Goal: Task Accomplishment & Management: Use online tool/utility

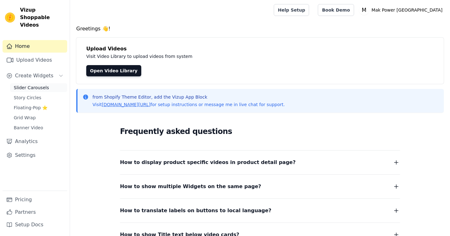
click at [34, 84] on span "Slider Carousels" at bounding box center [31, 87] width 35 height 6
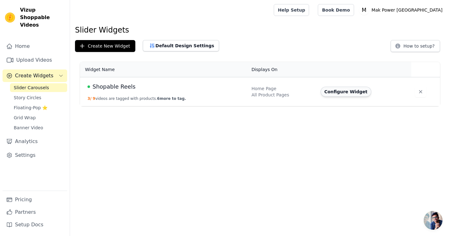
click at [351, 91] on button "Configure Widget" at bounding box center [346, 92] width 51 height 10
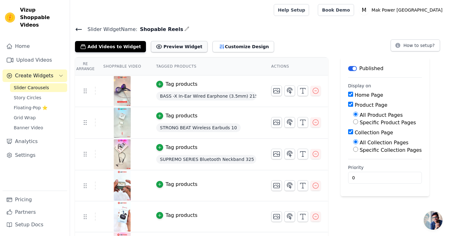
click at [175, 50] on button "Preview Widget" at bounding box center [179, 46] width 56 height 11
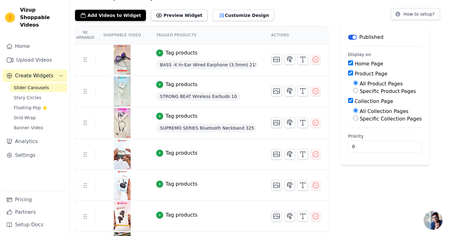
scroll to position [31, 0]
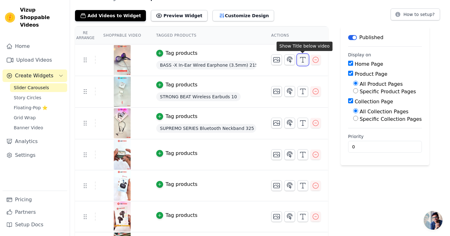
click at [301, 61] on icon "button" at bounding box center [302, 59] width 7 height 7
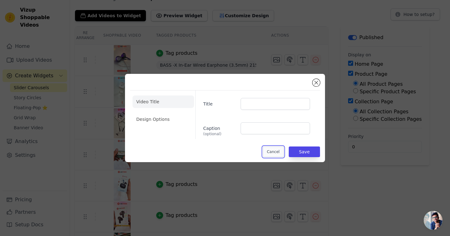
click at [283, 149] on button "Cancel" at bounding box center [273, 151] width 21 height 11
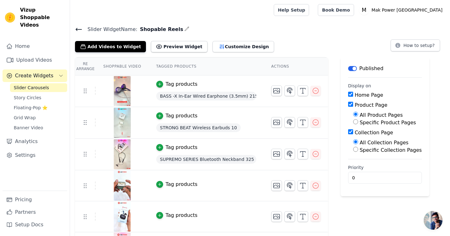
scroll to position [31, 0]
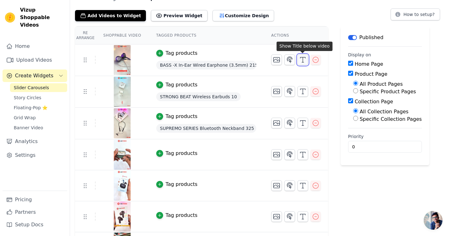
click at [303, 61] on icon "button" at bounding box center [302, 59] width 7 height 7
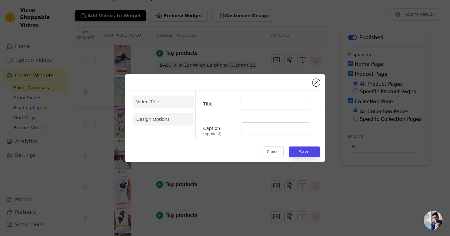
click at [158, 119] on li "Design Options" at bounding box center [163, 119] width 62 height 12
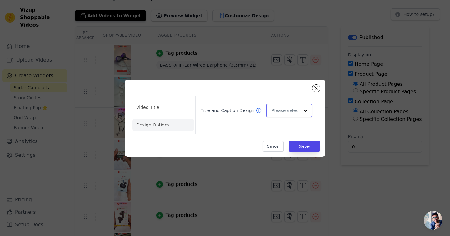
click at [289, 111] on input "Title and Caption Design" at bounding box center [285, 110] width 28 height 12
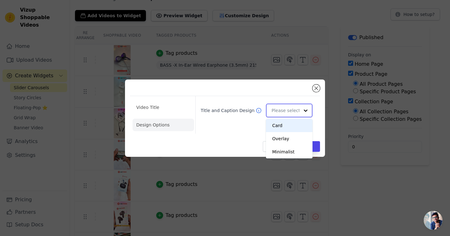
click at [289, 111] on input "Title and Caption Design" at bounding box center [285, 110] width 28 height 12
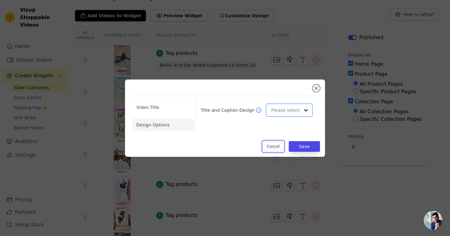
click at [276, 149] on button "Cancel" at bounding box center [273, 146] width 21 height 11
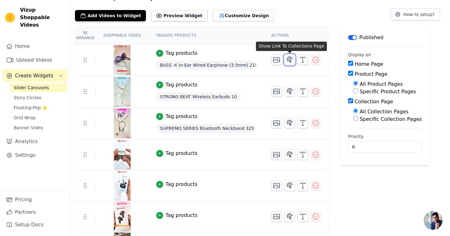
click at [290, 61] on icon "button" at bounding box center [289, 60] width 5 height 6
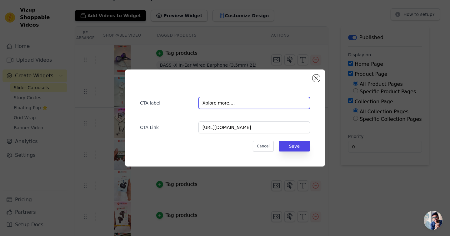
click at [234, 106] on input "Xplore more...." at bounding box center [254, 103] width 112 height 12
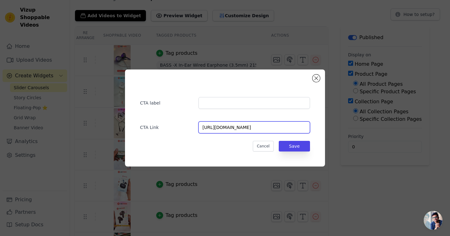
click at [224, 129] on input "https://makpowerindia.com/collections/buy-wired-handsfree-at-best-prices" at bounding box center [254, 127] width 112 height 12
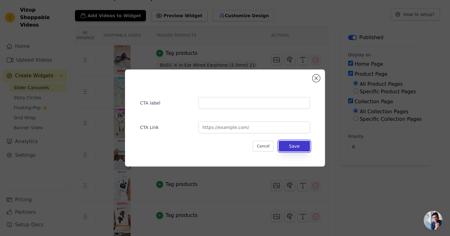
click at [292, 147] on button "Save" at bounding box center [294, 146] width 31 height 11
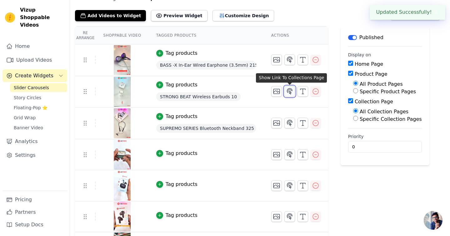
click at [291, 91] on icon "button" at bounding box center [289, 90] width 7 height 7
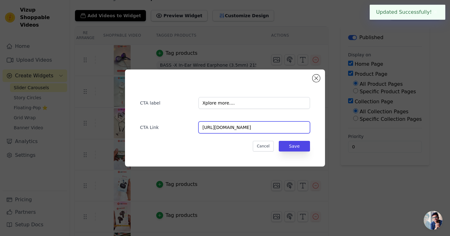
click at [269, 125] on input "https://makpowerindia.com/collections/wireless-earbuds" at bounding box center [254, 127] width 112 height 12
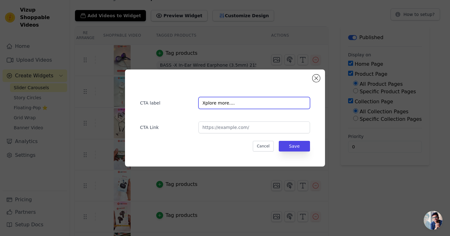
click at [262, 106] on input "Xplore more...." at bounding box center [254, 103] width 112 height 12
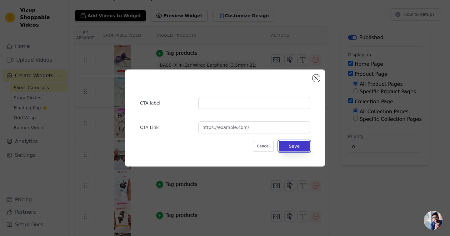
click at [297, 148] on button "Save" at bounding box center [294, 146] width 31 height 11
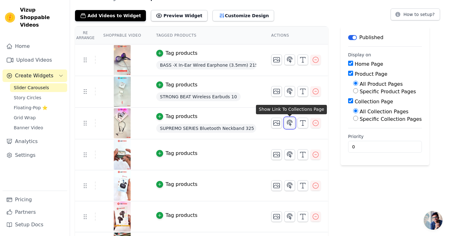
click at [291, 126] on button "button" at bounding box center [289, 122] width 11 height 11
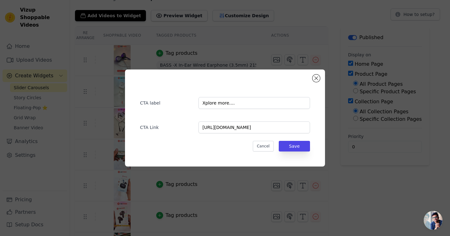
scroll to position [0, 0]
click at [256, 102] on input "Xplore more...." at bounding box center [254, 103] width 112 height 12
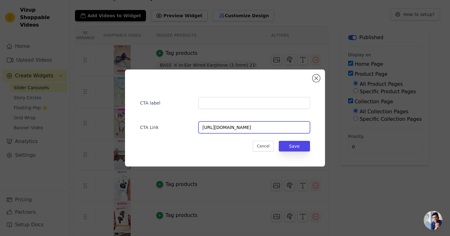
click at [252, 129] on input "https://makpowerindia.com/collections/buy-bluetooth-neckband-online-at-best-pri…" at bounding box center [254, 127] width 112 height 12
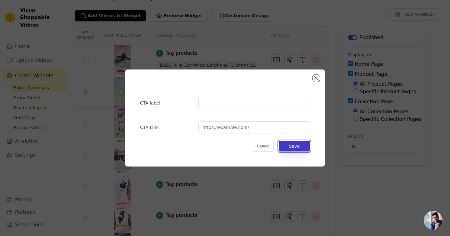
click at [292, 147] on button "Save" at bounding box center [294, 146] width 31 height 11
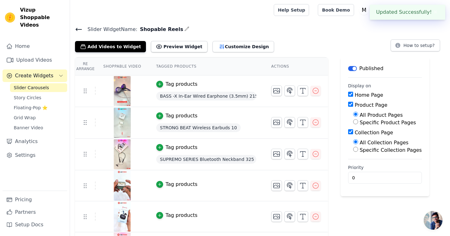
scroll to position [31, 0]
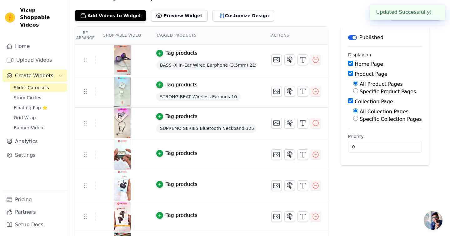
click at [177, 153] on div "Tag products" at bounding box center [182, 152] width 32 height 7
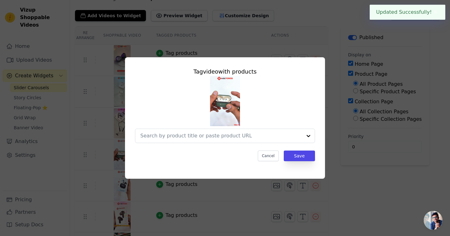
scroll to position [0, 0]
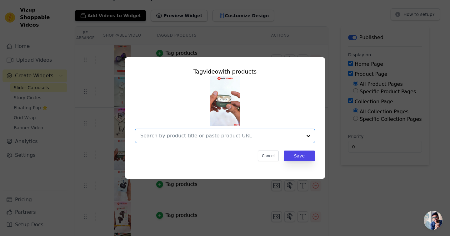
click at [220, 135] on input "text" at bounding box center [221, 135] width 162 height 7
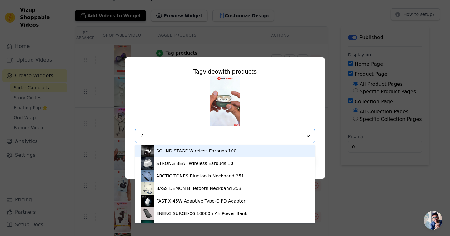
type input "75"
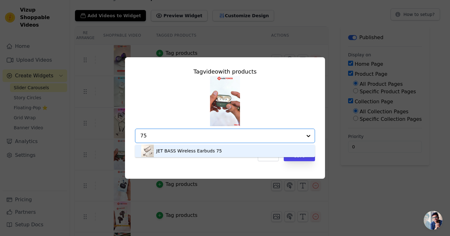
click at [231, 152] on div "JET BASS Wireless Earbuds 75" at bounding box center [224, 150] width 167 height 12
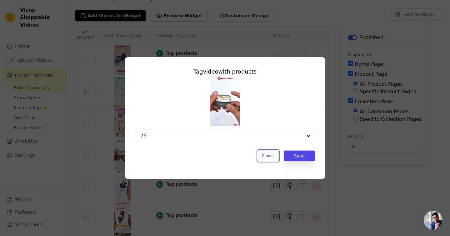
click at [273, 157] on button "Cancel" at bounding box center [268, 155] width 21 height 11
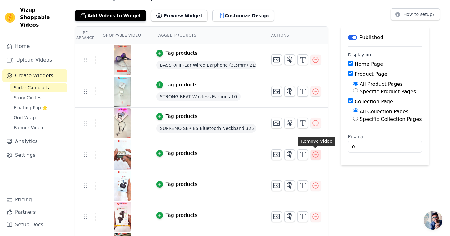
click at [316, 155] on icon "button" at bounding box center [315, 154] width 7 height 7
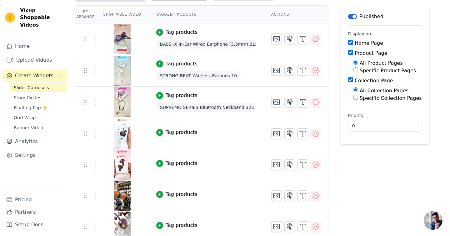
scroll to position [52, 0]
click at [190, 132] on div "Tag products" at bounding box center [182, 132] width 32 height 7
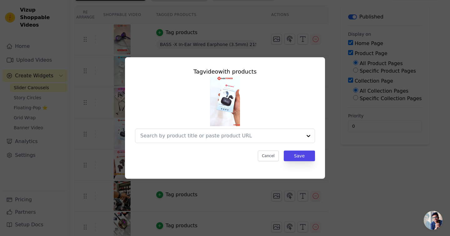
scroll to position [0, 0]
click at [227, 92] on img at bounding box center [225, 101] width 30 height 50
click at [218, 132] on input "text" at bounding box center [221, 135] width 162 height 7
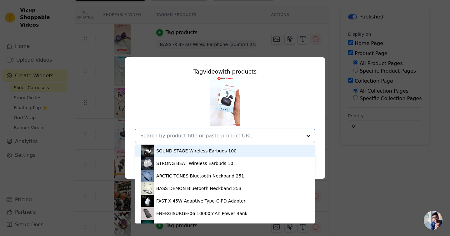
click at [219, 150] on div "SOUND STAGE Wireless Earbuds 100" at bounding box center [196, 150] width 80 height 6
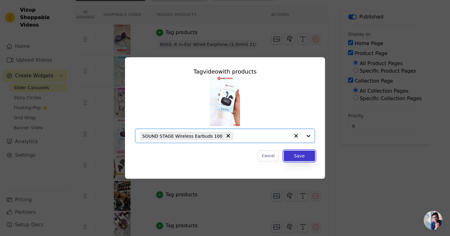
click at [304, 156] on button "Save" at bounding box center [299, 155] width 31 height 11
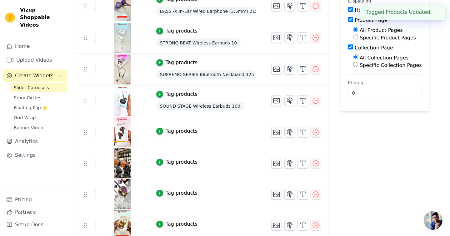
scroll to position [89, 0]
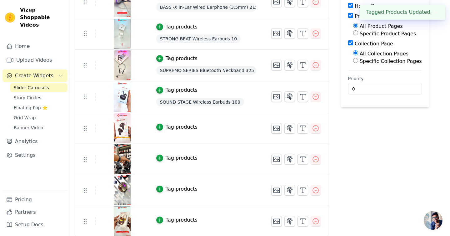
click at [185, 126] on div "Tag products" at bounding box center [182, 126] width 32 height 7
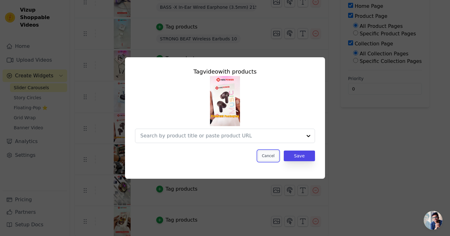
click at [273, 157] on button "Cancel" at bounding box center [268, 155] width 21 height 11
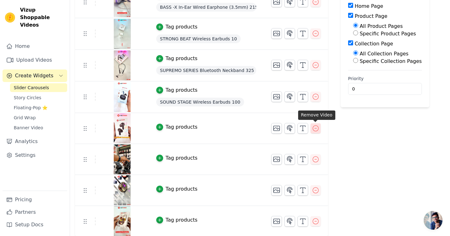
click at [315, 126] on icon "button" at bounding box center [315, 127] width 7 height 7
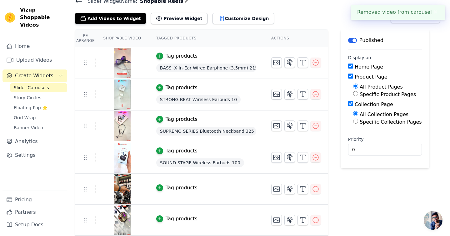
scroll to position [58, 0]
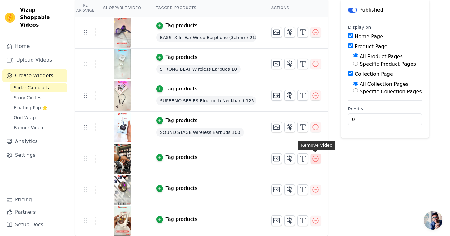
click at [317, 159] on icon "button" at bounding box center [315, 158] width 7 height 7
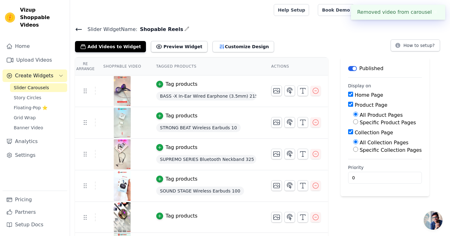
scroll to position [27, 0]
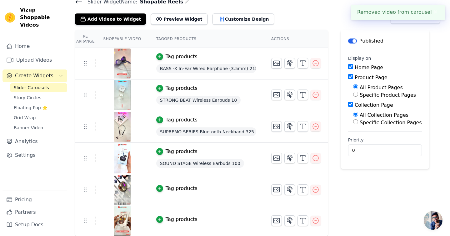
click at [173, 188] on div "Tag products" at bounding box center [182, 187] width 32 height 7
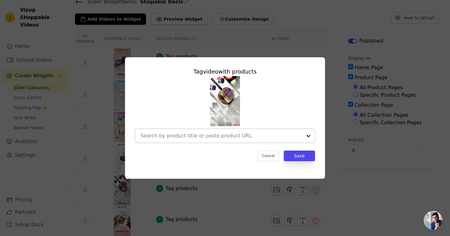
click at [206, 137] on input "text" at bounding box center [221, 135] width 162 height 7
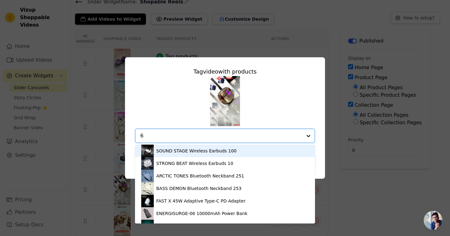
type input "65"
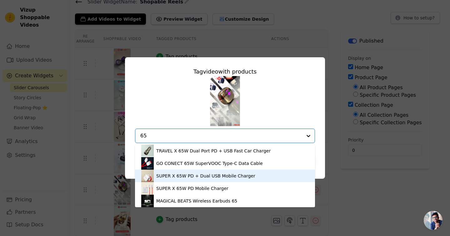
scroll to position [2, 0]
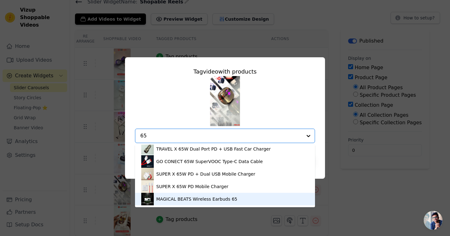
click at [229, 200] on div "MAGICAL BEATS Wireless Earbuds 65" at bounding box center [196, 199] width 81 height 6
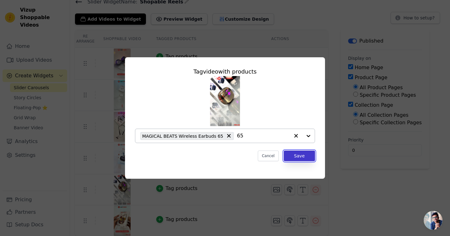
click at [306, 155] on button "Save" at bounding box center [299, 155] width 31 height 11
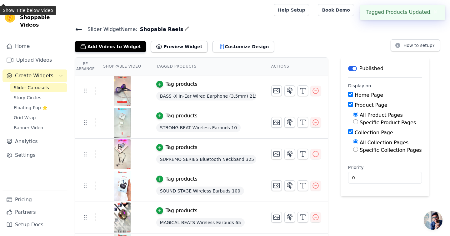
scroll to position [28, 0]
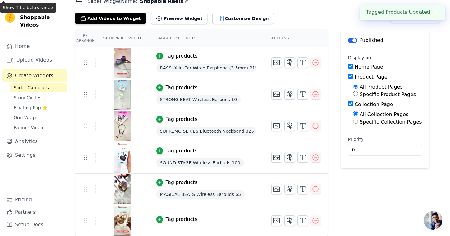
click at [184, 221] on div "Tag products" at bounding box center [182, 218] width 32 height 7
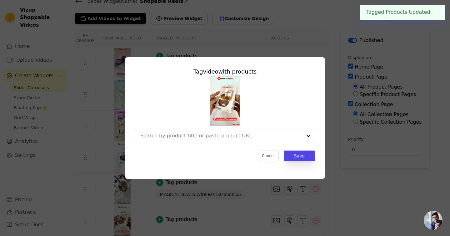
scroll to position [0, 0]
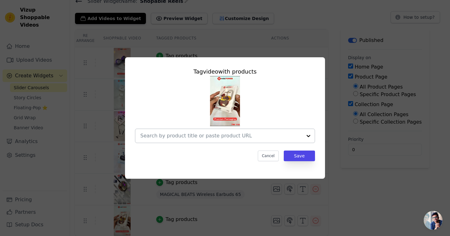
click at [245, 133] on input "text" at bounding box center [221, 135] width 162 height 7
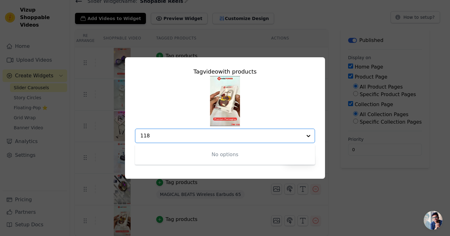
type input "118"
click at [357, 197] on div "Tag video with products No options Option undefined, selected. 118 Cancel Save" at bounding box center [225, 118] width 450 height 236
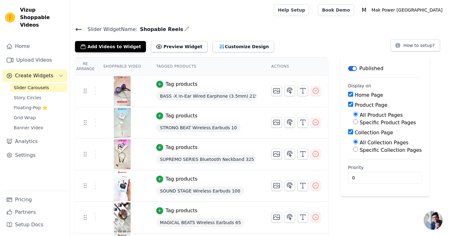
scroll to position [28, 0]
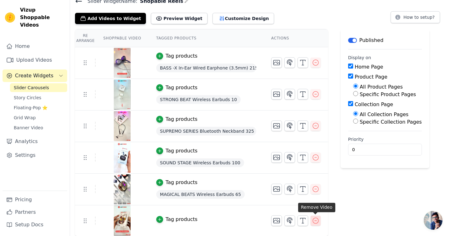
click at [316, 222] on icon "button" at bounding box center [315, 219] width 7 height 7
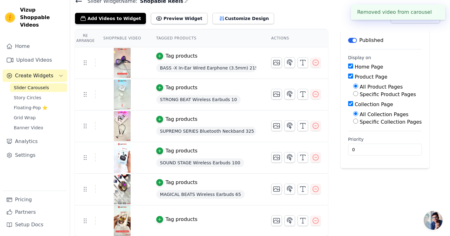
scroll to position [0, 0]
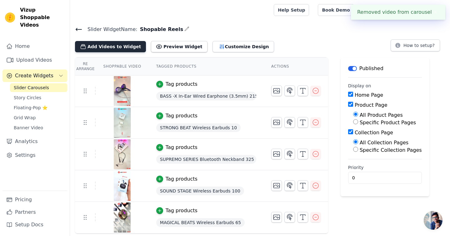
click at [121, 47] on button "Add Videos to Widget" at bounding box center [110, 46] width 71 height 11
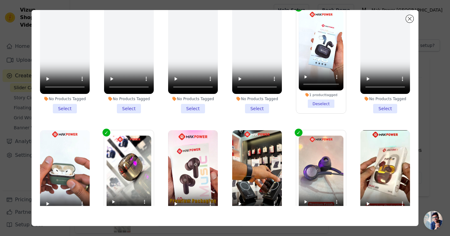
scroll to position [168, 0]
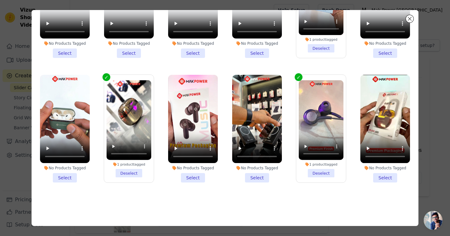
click at [256, 177] on li "No Products Tagged Select" at bounding box center [257, 129] width 50 height 108
click at [0, 0] on input "No Products Tagged Select" at bounding box center [0, 0] width 0 height 0
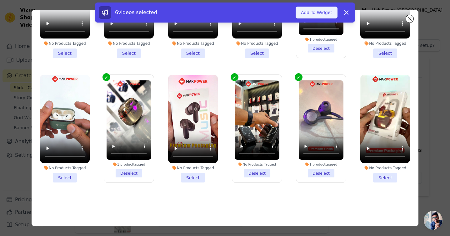
click at [321, 14] on button "Add To Widget" at bounding box center [317, 13] width 42 height 12
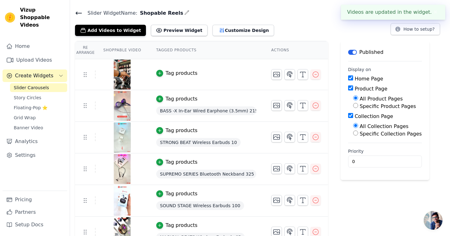
scroll to position [17, 0]
click at [160, 71] on icon "button" at bounding box center [159, 73] width 4 height 4
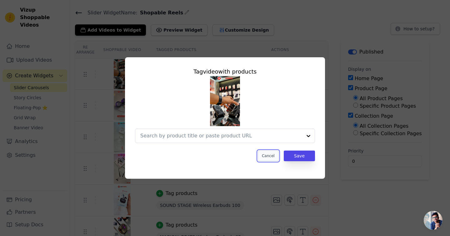
click at [270, 156] on button "Cancel" at bounding box center [268, 155] width 21 height 11
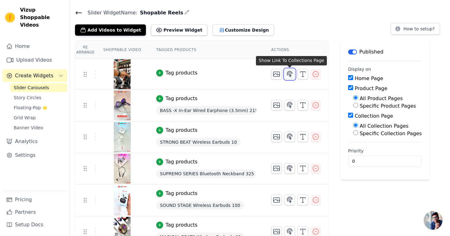
click at [291, 72] on icon "button" at bounding box center [289, 73] width 7 height 7
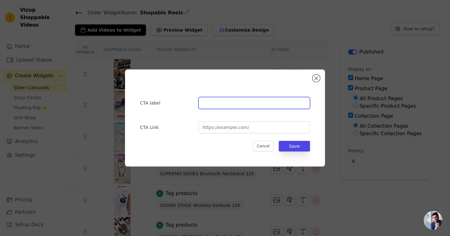
click at [249, 102] on input "text" at bounding box center [254, 103] width 112 height 12
type input "Xplore more...."
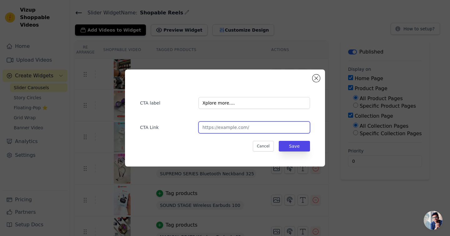
click at [231, 128] on input "url" at bounding box center [254, 127] width 112 height 12
paste input "https://makpowerindia.com/collections/power-banks"
type input "https://makpowerindia.com/collections/power-banks"
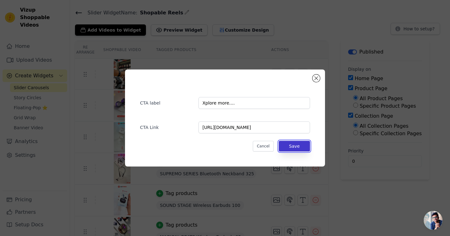
click at [304, 145] on button "Save" at bounding box center [294, 146] width 31 height 11
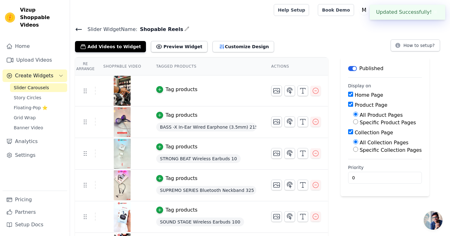
scroll to position [17, 0]
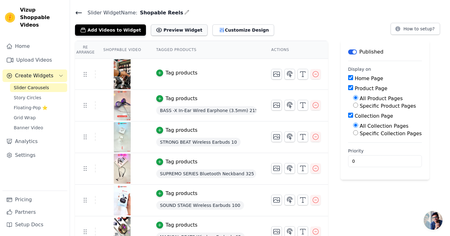
click at [174, 31] on button "Preview Widget" at bounding box center [179, 29] width 56 height 11
click at [350, 87] on input "Product Page" at bounding box center [350, 87] width 5 height 5
checkbox input "false"
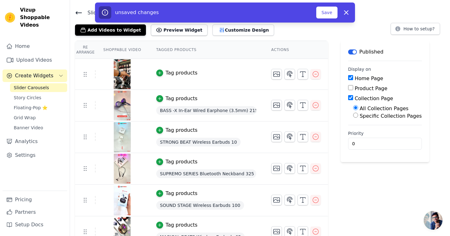
click at [350, 98] on input "Collection Page" at bounding box center [350, 97] width 5 height 5
checkbox input "false"
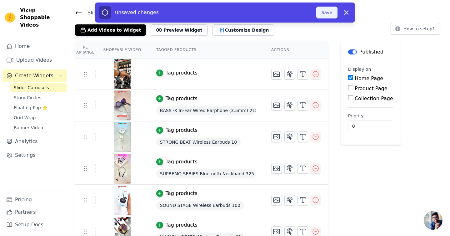
click at [326, 13] on button "Save" at bounding box center [326, 13] width 21 height 12
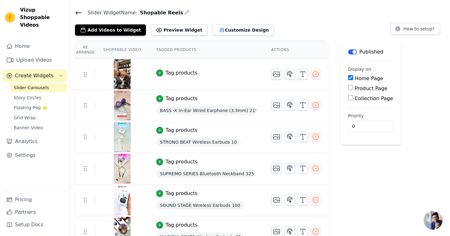
click at [125, 49] on th "Shoppable Video" at bounding box center [122, 50] width 53 height 18
click at [217, 31] on button "Customize Design" at bounding box center [243, 29] width 62 height 11
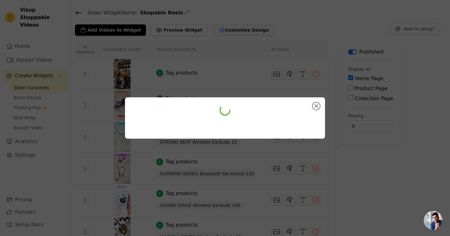
scroll to position [0, 0]
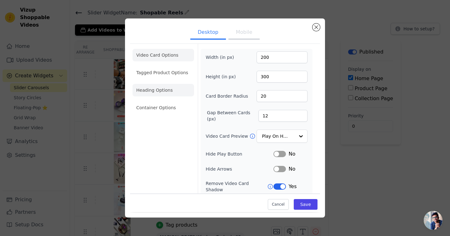
click at [159, 91] on li "Heading Options" at bounding box center [163, 90] width 62 height 12
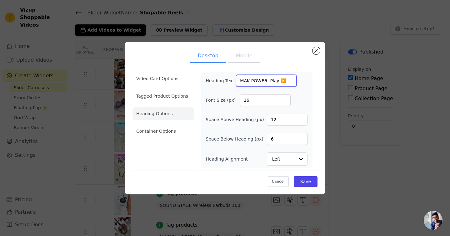
drag, startPoint x: 236, startPoint y: 79, endPoint x: 289, endPoint y: 82, distance: 52.5
click at [289, 82] on div "Heading Text MAK POWER Play ▶️" at bounding box center [257, 81] width 102 height 12
click at [304, 183] on button "Save" at bounding box center [306, 181] width 24 height 11
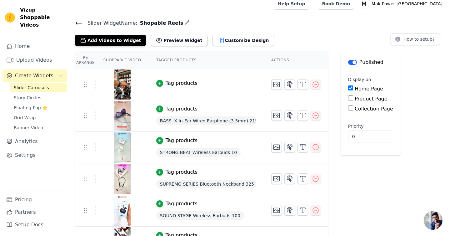
scroll to position [4, 0]
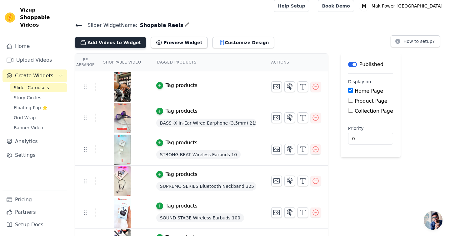
click at [119, 43] on button "Add Videos to Widget" at bounding box center [110, 42] width 71 height 11
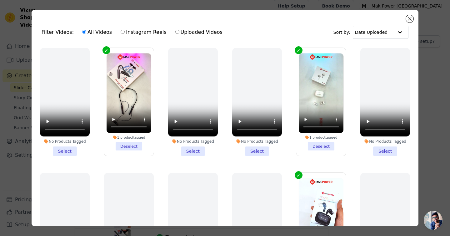
click at [192, 33] on label "Uploaded Videos" at bounding box center [199, 32] width 48 height 8
click at [179, 33] on input "Uploaded Videos" at bounding box center [177, 32] width 4 height 4
radio input "true"
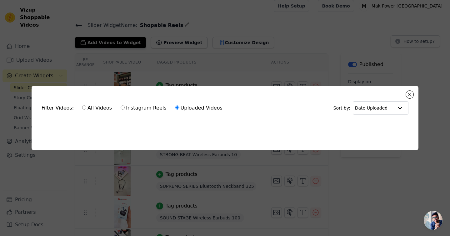
click at [139, 110] on label "Instagram Reels" at bounding box center [143, 108] width 46 height 8
click at [125, 109] on input "Instagram Reels" at bounding box center [123, 107] width 4 height 4
radio input "true"
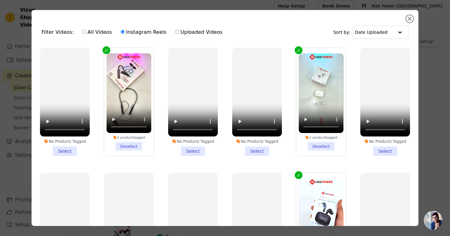
click at [97, 27] on div "All Videos Instagram Reels Uploaded Videos" at bounding box center [152, 32] width 147 height 14
click at [92, 32] on label "All Videos" at bounding box center [97, 32] width 30 height 8
click at [86, 32] on input "All Videos" at bounding box center [84, 32] width 4 height 4
radio input "true"
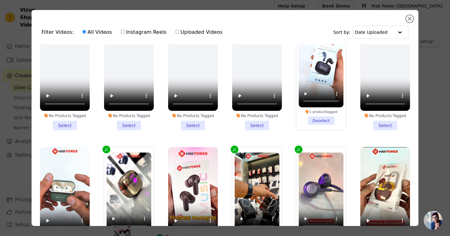
scroll to position [168, 0]
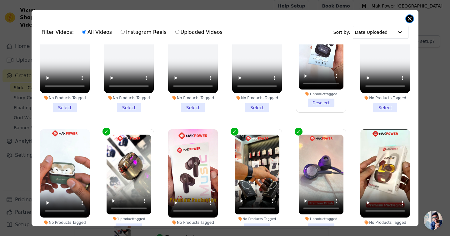
click at [410, 17] on button "Close modal" at bounding box center [409, 18] width 7 height 7
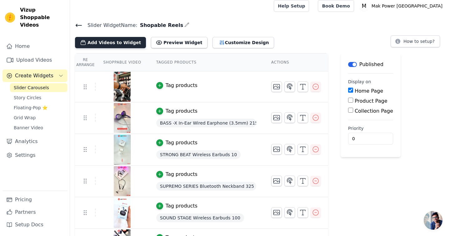
click at [127, 41] on button "Add Videos to Widget" at bounding box center [110, 42] width 71 height 11
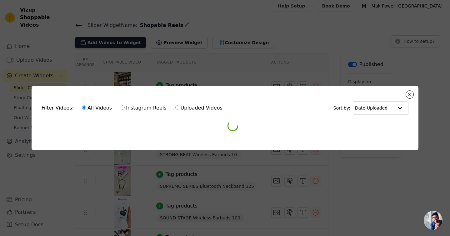
scroll to position [0, 0]
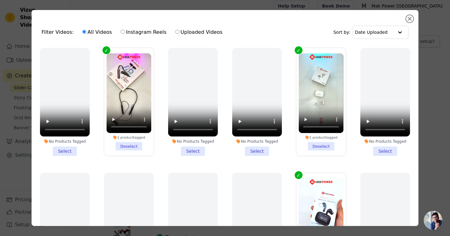
click at [178, 32] on label "Uploaded Videos" at bounding box center [199, 32] width 48 height 8
click at [178, 32] on input "Uploaded Videos" at bounding box center [177, 32] width 4 height 4
radio input "true"
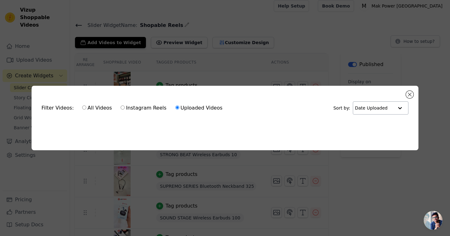
click at [385, 110] on input "text" at bounding box center [374, 108] width 39 height 12
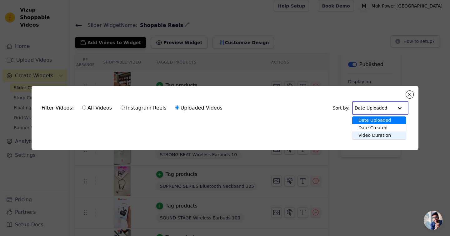
click at [384, 136] on div "Video Duration" at bounding box center [379, 134] width 54 height 7
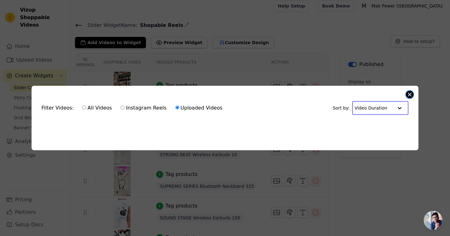
click at [411, 93] on button "Close modal" at bounding box center [409, 94] width 7 height 7
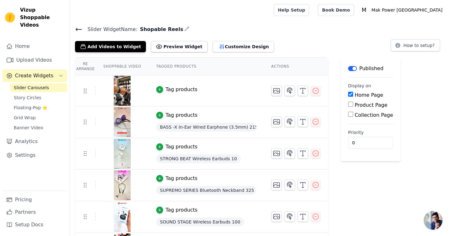
scroll to position [4, 0]
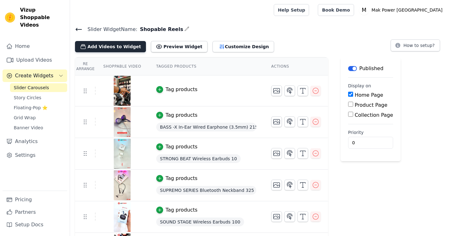
click at [128, 44] on button "Add Videos to Widget" at bounding box center [110, 46] width 71 height 11
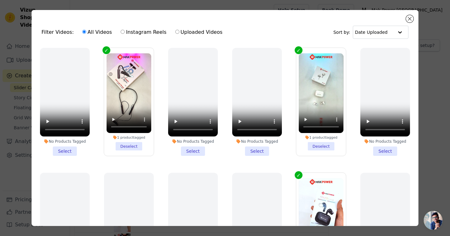
click at [197, 32] on label "Uploaded Videos" at bounding box center [199, 32] width 48 height 8
click at [179, 32] on input "Uploaded Videos" at bounding box center [177, 32] width 4 height 4
radio input "true"
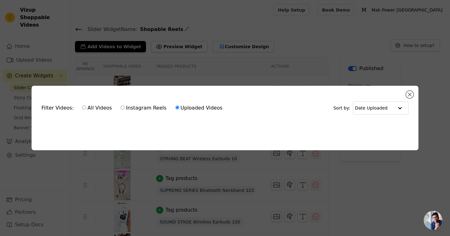
click at [58, 109] on div "Filter Videos: All Videos Instagram Reels Uploaded Videos" at bounding box center [134, 108] width 184 height 14
click at [86, 108] on label "All Videos" at bounding box center [97, 108] width 30 height 8
click at [86, 108] on input "All Videos" at bounding box center [84, 107] width 4 height 4
radio input "true"
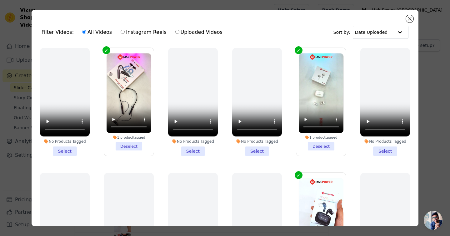
click at [188, 34] on label "Uploaded Videos" at bounding box center [199, 32] width 48 height 8
click at [179, 34] on input "Uploaded Videos" at bounding box center [177, 32] width 4 height 4
radio input "true"
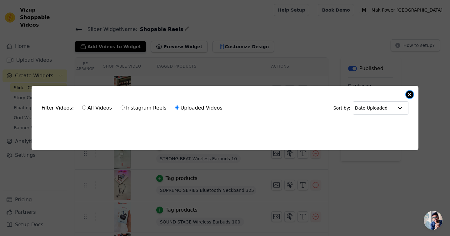
click at [410, 94] on button "Close modal" at bounding box center [409, 94] width 7 height 7
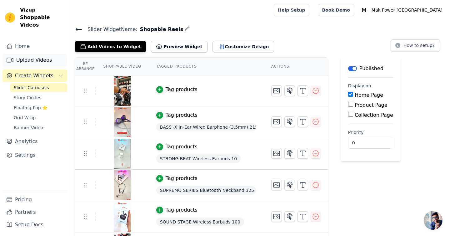
click at [40, 54] on link "Upload Videos" at bounding box center [34, 60] width 65 height 12
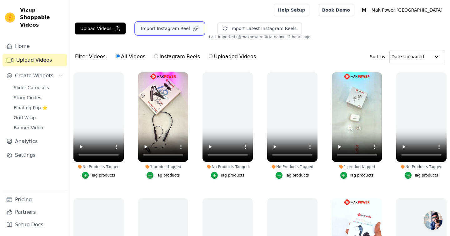
click at [180, 27] on button "Import Instagram Reel" at bounding box center [170, 28] width 68 height 12
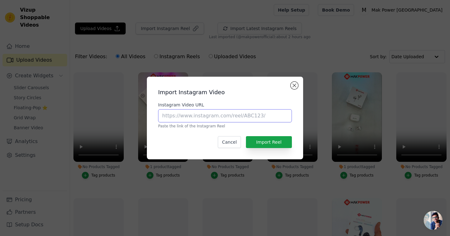
click at [194, 116] on input "Instagram Video URL" at bounding box center [225, 115] width 134 height 13
paste input "https://www.instagram.com/reel/DLjaHYGBD5h/"
type input "https://www.instagram.com/reel/DLjaHYGBD5h/"
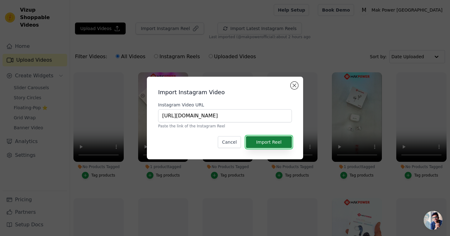
click at [271, 144] on button "Import Reel" at bounding box center [269, 142] width 46 height 12
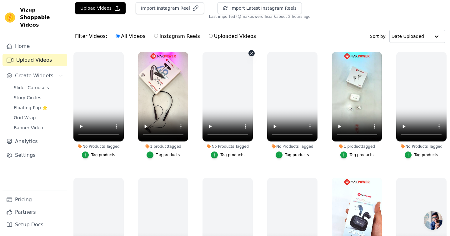
scroll to position [20, 0]
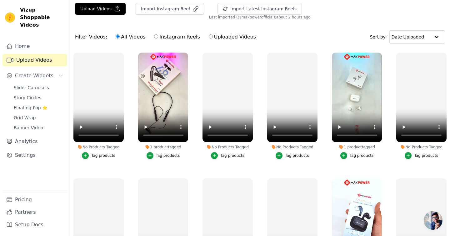
click at [208, 39] on label "Uploaded Videos" at bounding box center [232, 37] width 48 height 8
click at [209, 38] on input "Uploaded Videos" at bounding box center [211, 36] width 4 height 4
radio input "true"
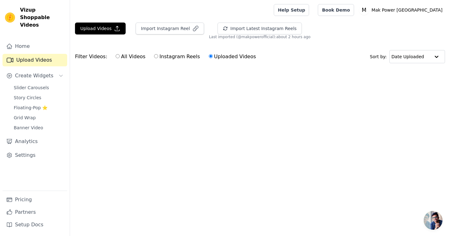
click at [178, 57] on label "Instagram Reels" at bounding box center [177, 56] width 46 height 8
click at [158, 57] on input "Instagram Reels" at bounding box center [156, 56] width 4 height 4
radio input "true"
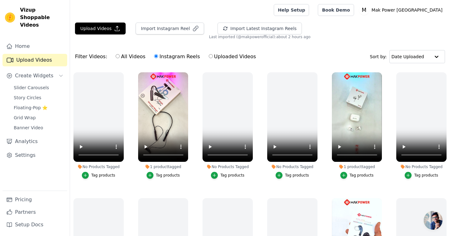
click at [209, 57] on input "Uploaded Videos" at bounding box center [211, 56] width 4 height 4
radio input "true"
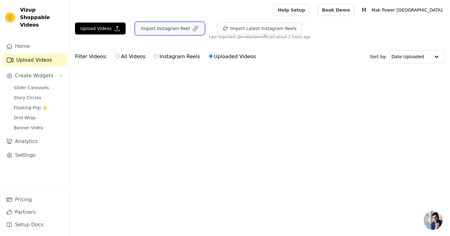
click at [179, 29] on button "Import Instagram Reel" at bounding box center [170, 28] width 68 height 12
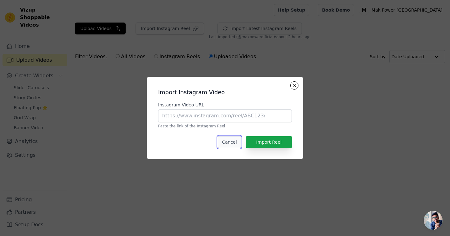
click at [234, 145] on button "Cancel" at bounding box center [229, 142] width 23 height 12
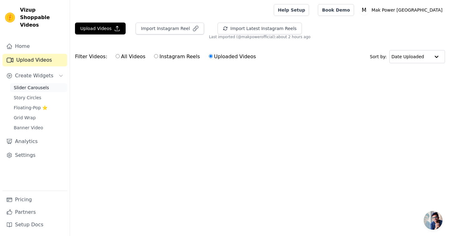
click at [43, 84] on span "Slider Carousels" at bounding box center [31, 87] width 35 height 6
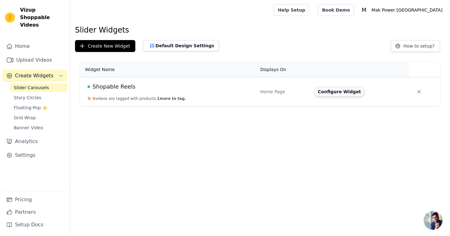
click at [334, 94] on button "Configure Widget" at bounding box center [339, 92] width 51 height 10
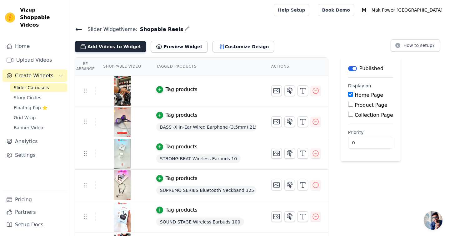
click at [114, 47] on button "Add Videos to Widget" at bounding box center [110, 46] width 71 height 11
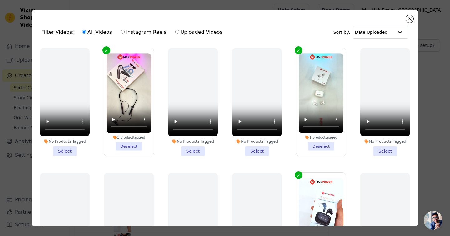
click at [196, 30] on label "Uploaded Videos" at bounding box center [199, 32] width 48 height 8
click at [179, 30] on input "Uploaded Videos" at bounding box center [177, 32] width 4 height 4
radio input "true"
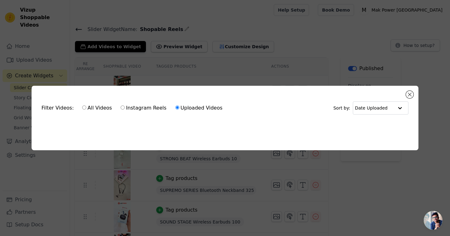
click at [127, 110] on label "Instagram Reels" at bounding box center [143, 108] width 46 height 8
click at [125, 109] on input "Instagram Reels" at bounding box center [123, 107] width 4 height 4
radio input "true"
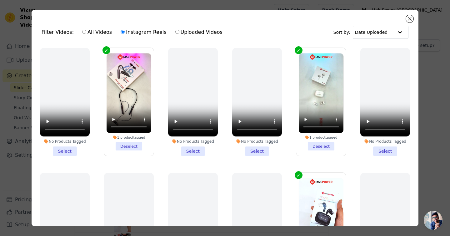
click at [92, 32] on label "All Videos" at bounding box center [97, 32] width 30 height 8
click at [86, 32] on input "All Videos" at bounding box center [84, 32] width 4 height 4
radio input "true"
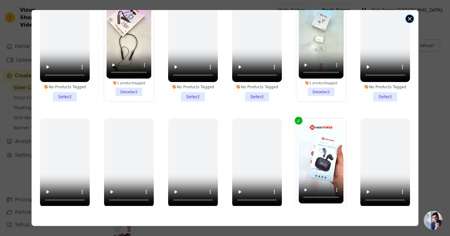
click at [411, 22] on button "Close modal" at bounding box center [409, 18] width 7 height 7
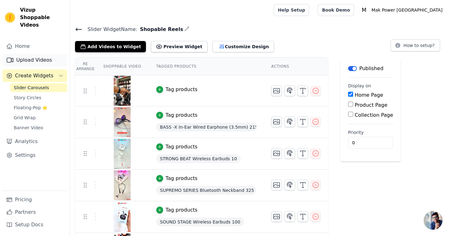
click at [29, 54] on link "Upload Videos" at bounding box center [34, 60] width 65 height 12
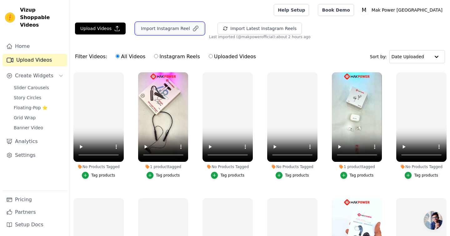
click at [160, 32] on button "Import Instagram Reel" at bounding box center [170, 28] width 68 height 12
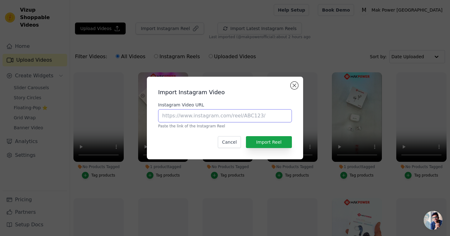
click at [213, 115] on input "Instagram Video URL" at bounding box center [225, 115] width 134 height 13
paste input "https://www.instagram.com/reel/DLjaHYGBD5h/?utm_source=ig_web_copy_link&igsh=Mz…"
type input "https://www.instagram.com/reel/DLjaHYGBD5h/?utm_source=ig_web_copy_link&igsh=Mz…"
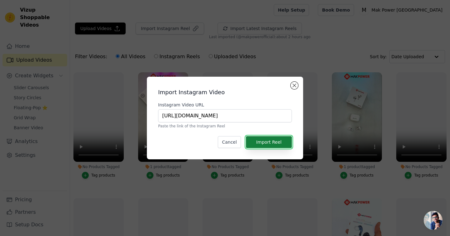
click at [276, 143] on button "Import Reel" at bounding box center [269, 142] width 46 height 12
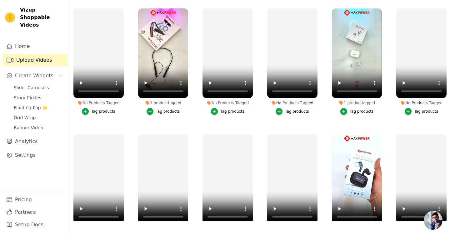
scroll to position [0, 0]
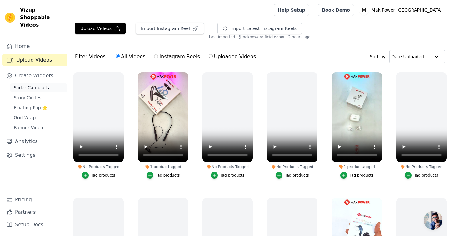
click at [37, 84] on span "Slider Carousels" at bounding box center [31, 87] width 35 height 6
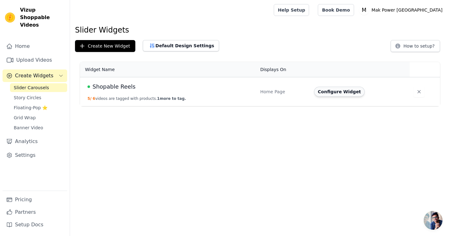
click at [337, 92] on button "Configure Widget" at bounding box center [339, 92] width 51 height 10
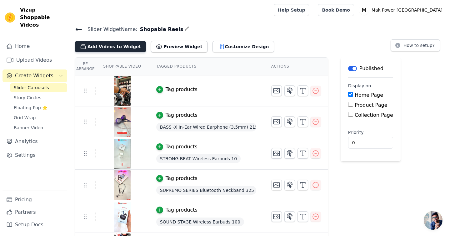
click at [117, 45] on button "Add Videos to Widget" at bounding box center [110, 46] width 71 height 11
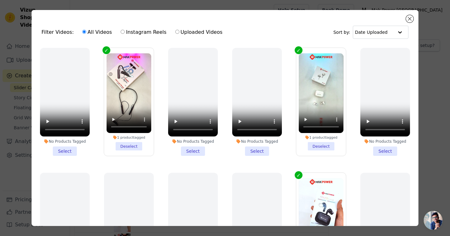
click at [142, 31] on label "Instagram Reels" at bounding box center [143, 32] width 46 height 8
click at [125, 31] on input "Instagram Reels" at bounding box center [123, 32] width 4 height 4
radio input "true"
click at [175, 34] on label "Uploaded Videos" at bounding box center [199, 32] width 48 height 8
click at [175, 34] on input "Uploaded Videos" at bounding box center [177, 32] width 4 height 4
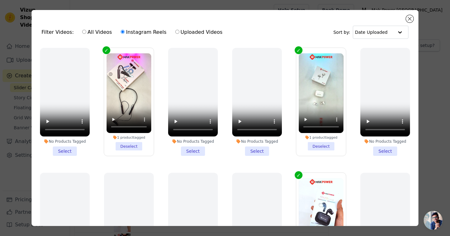
radio input "true"
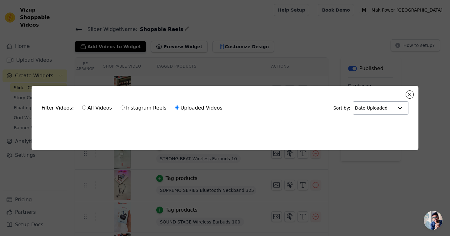
click at [378, 109] on input "text" at bounding box center [374, 108] width 39 height 12
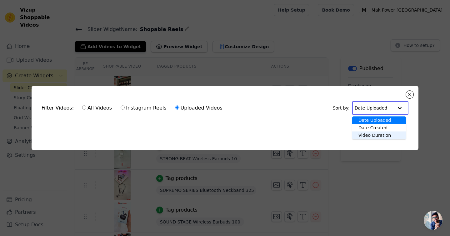
click at [381, 133] on div "Video Duration" at bounding box center [379, 134] width 54 height 7
click at [379, 110] on input "text" at bounding box center [374, 108] width 39 height 12
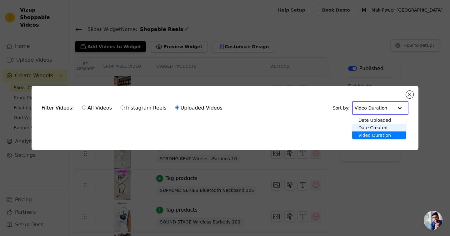
click at [378, 126] on div "Date Created" at bounding box center [379, 127] width 54 height 7
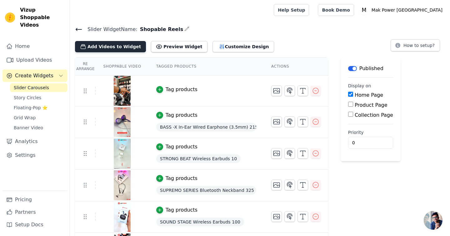
click at [119, 52] on button "Add Videos to Widget" at bounding box center [110, 46] width 71 height 11
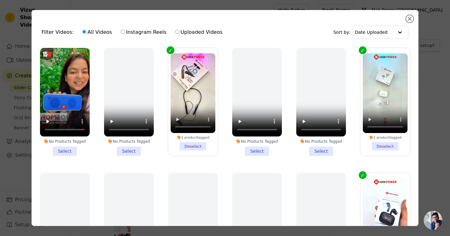
click at [66, 150] on li "No Products Tagged Select" at bounding box center [65, 102] width 50 height 108
click at [0, 0] on input "No Products Tagged Select" at bounding box center [0, 0] width 0 height 0
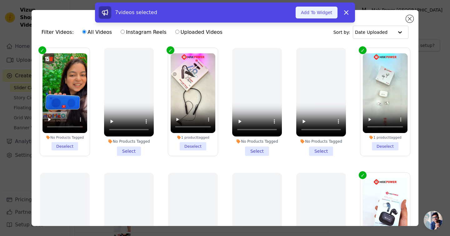
click at [323, 12] on button "Add To Widget" at bounding box center [317, 13] width 42 height 12
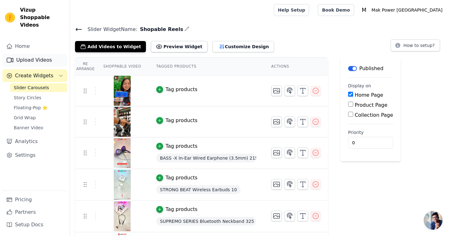
click at [41, 54] on link "Upload Videos" at bounding box center [34, 60] width 65 height 12
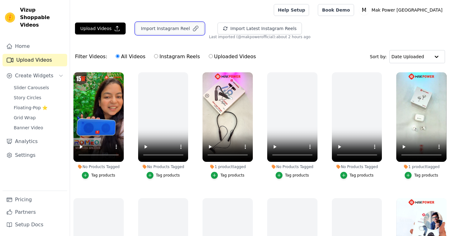
click at [162, 28] on button "Import Instagram Reel" at bounding box center [170, 28] width 68 height 12
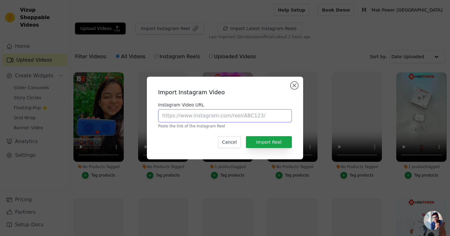
click at [221, 116] on input "Instagram Video URL" at bounding box center [225, 115] width 134 height 13
paste input "https://www.instagram.com/reel/DLMDnKpzKjc/?utm_source=ig_web_copy_link&igsh=Mz…"
type input "https://www.instagram.com/reel/DLMDnKpzKjc/?utm_source=ig_web_copy_link&igsh=Mz…"
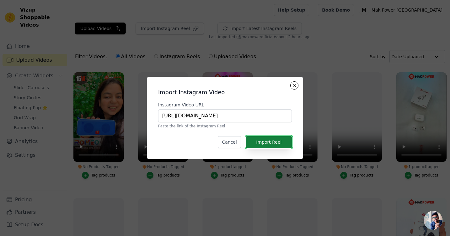
click at [276, 143] on button "Import Reel" at bounding box center [269, 142] width 46 height 12
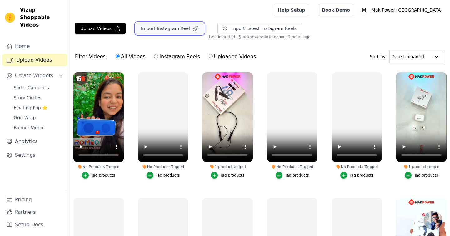
click at [163, 33] on button "Import Instagram Reel" at bounding box center [170, 28] width 68 height 12
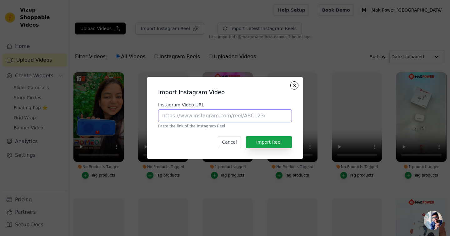
click at [206, 118] on input "Instagram Video URL" at bounding box center [225, 115] width 134 height 13
paste input "https://www.instagram.com/reel/DH5bJblTiBW/?utm_source=ig_web_copy_link&igsh=Mz…"
type input "https://www.instagram.com/reel/DH5bJblTiBW/?utm_source=ig_web_copy_link&igsh=Mz…"
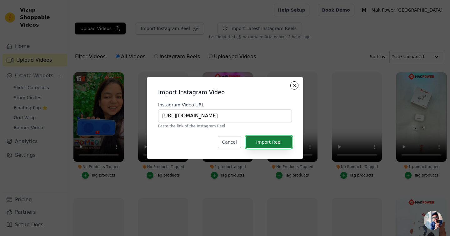
click at [270, 144] on button "Import Reel" at bounding box center [269, 142] width 46 height 12
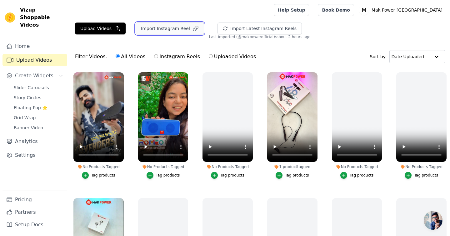
click at [171, 29] on button "Import Instagram Reel" at bounding box center [170, 28] width 68 height 12
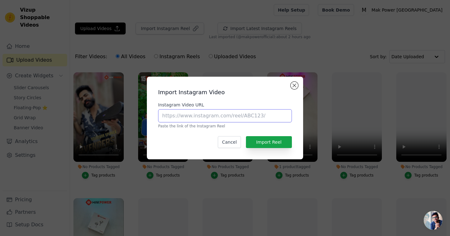
click at [190, 116] on input "Instagram Video URL" at bounding box center [225, 115] width 134 height 13
paste input "https://www.instagram.com/reel/DMXzzs1zKC5/?utm_source=ig_web_copy_link&igsh=Mz…"
type input "https://www.instagram.com/reel/DMXzzs1zKC5/?utm_source=ig_web_copy_link&igsh=Mz…"
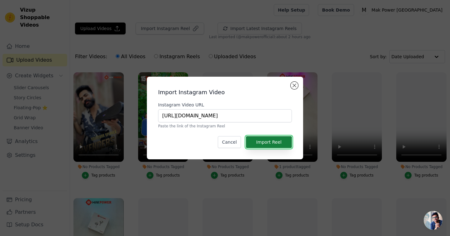
click at [269, 144] on button "Import Reel" at bounding box center [269, 142] width 46 height 12
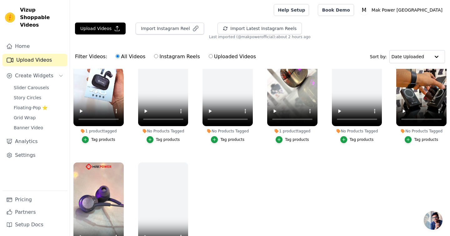
scroll to position [0, 0]
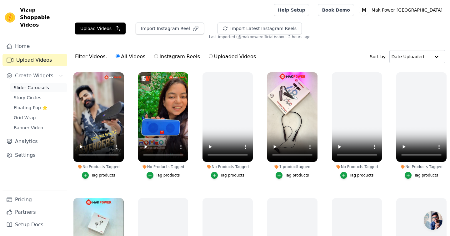
click at [36, 84] on span "Slider Carousels" at bounding box center [31, 87] width 35 height 6
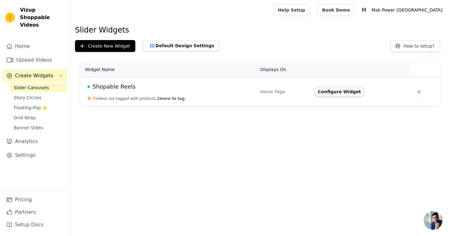
click at [345, 92] on button "Configure Widget" at bounding box center [339, 92] width 51 height 10
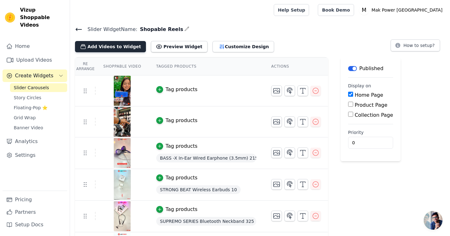
click at [114, 49] on button "Add Videos to Widget" at bounding box center [110, 46] width 71 height 11
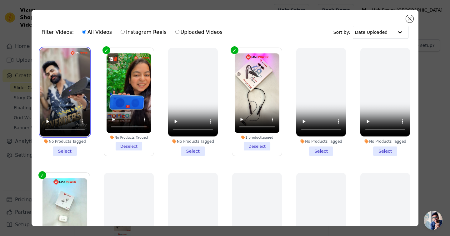
click at [72, 93] on video at bounding box center [65, 92] width 50 height 88
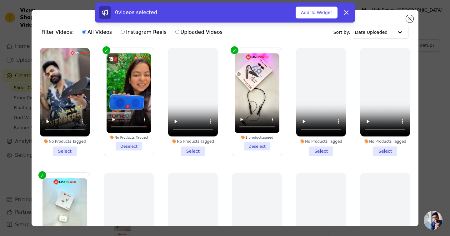
click at [66, 151] on li "No Products Tagged Select" at bounding box center [65, 102] width 50 height 108
click at [0, 0] on input "No Products Tagged Select" at bounding box center [0, 0] width 0 height 0
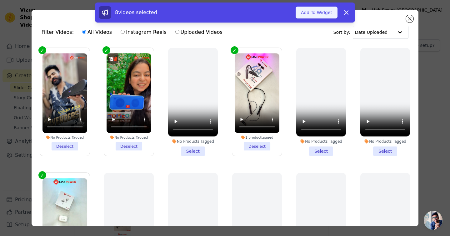
click at [315, 12] on button "Add To Widget" at bounding box center [317, 13] width 42 height 12
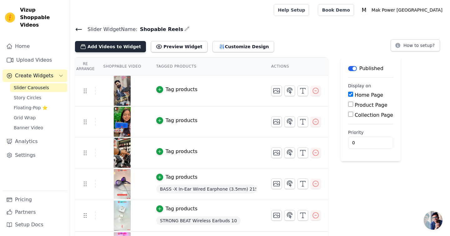
click at [127, 48] on button "Add Videos to Widget" at bounding box center [110, 46] width 71 height 11
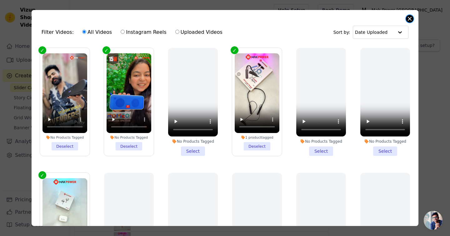
click at [410, 19] on button "Close modal" at bounding box center [409, 18] width 7 height 7
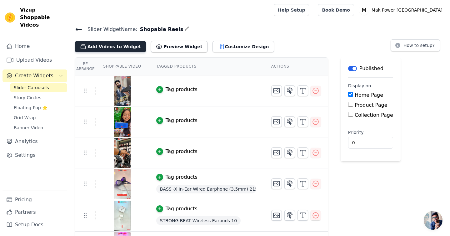
click at [106, 49] on button "Add Videos to Widget" at bounding box center [110, 46] width 71 height 11
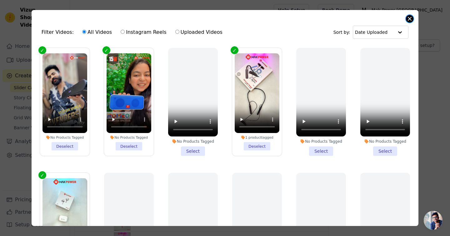
click at [409, 19] on button "Close modal" at bounding box center [409, 18] width 7 height 7
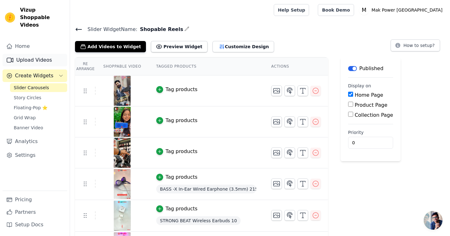
click at [28, 54] on link "Upload Videos" at bounding box center [34, 60] width 65 height 12
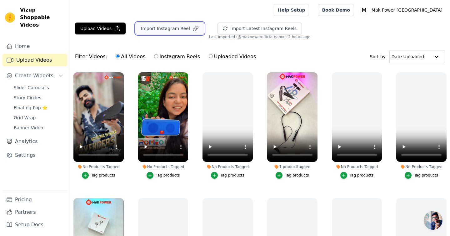
click at [170, 28] on button "Import Instagram Reel" at bounding box center [170, 28] width 68 height 12
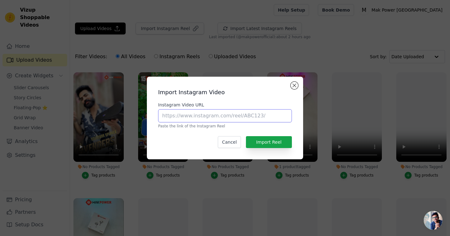
click at [197, 114] on input "Instagram Video URL" at bounding box center [225, 115] width 134 height 13
paste input "[URL][DOMAIN_NAME]"
type input "[URL][DOMAIN_NAME]"
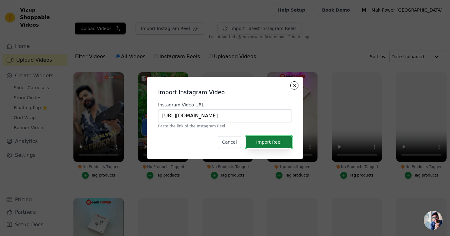
click at [273, 143] on button "Import Reel" at bounding box center [269, 142] width 46 height 12
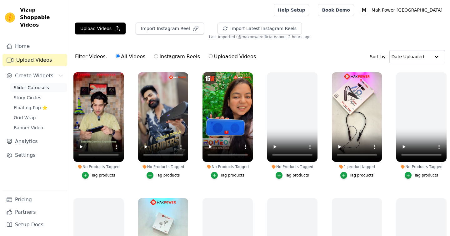
click at [36, 84] on span "Slider Carousels" at bounding box center [31, 87] width 35 height 6
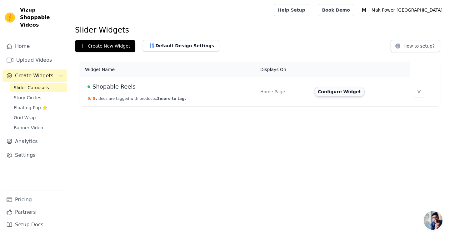
click at [336, 92] on button "Configure Widget" at bounding box center [339, 92] width 51 height 10
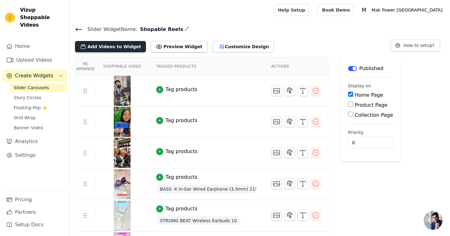
click at [122, 46] on button "Add Videos to Widget" at bounding box center [110, 46] width 71 height 11
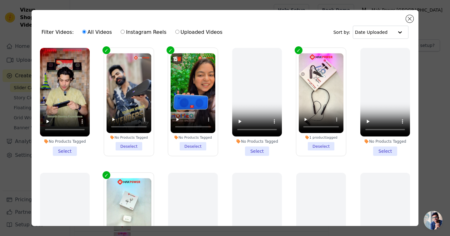
click at [63, 152] on li "No Products Tagged Select" at bounding box center [65, 102] width 50 height 108
click at [0, 0] on input "No Products Tagged Select" at bounding box center [0, 0] width 0 height 0
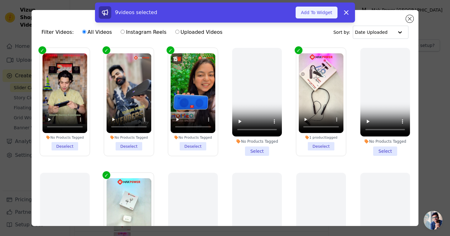
click at [317, 13] on button "Add To Widget" at bounding box center [317, 13] width 42 height 12
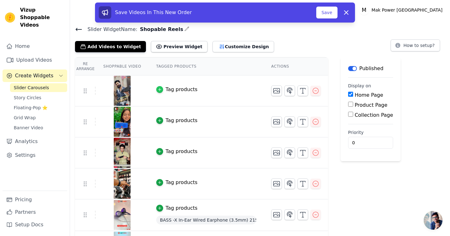
click at [158, 88] on icon "button" at bounding box center [159, 89] width 4 height 4
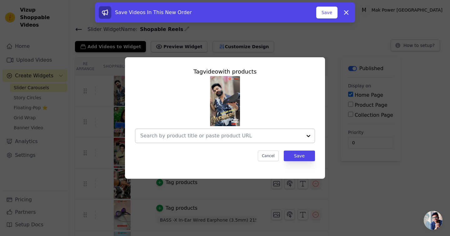
click at [191, 135] on input "text" at bounding box center [221, 135] width 162 height 7
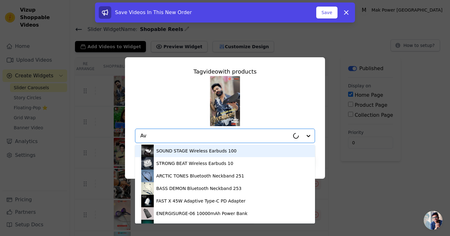
type input "Ave"
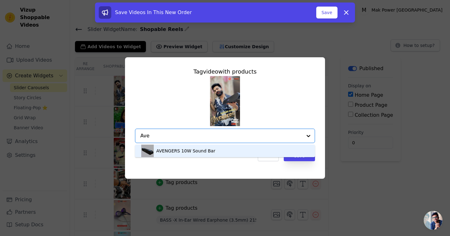
click at [197, 149] on div "AVENGERS 10W Sound Bar" at bounding box center [185, 150] width 59 height 6
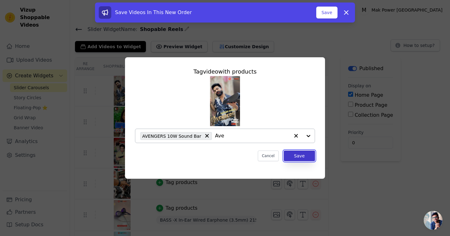
click at [302, 157] on button "Save" at bounding box center [299, 155] width 31 height 11
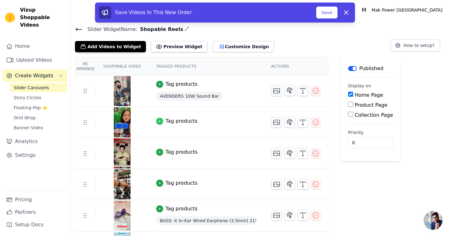
click at [162, 120] on div "button" at bounding box center [159, 120] width 7 height 7
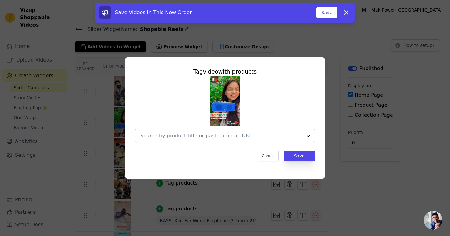
click at [167, 138] on input "text" at bounding box center [221, 135] width 162 height 7
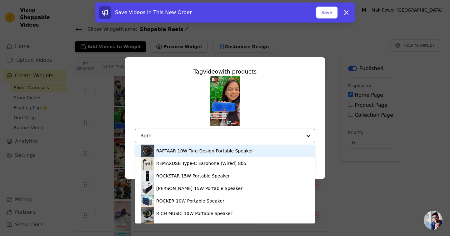
type input "Rome"
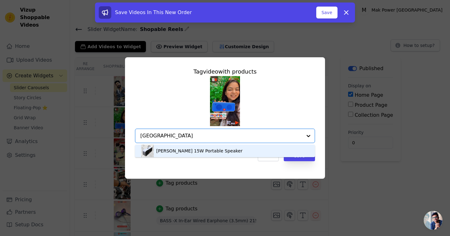
click at [175, 155] on div "[PERSON_NAME] 15W Portable Speaker" at bounding box center [224, 150] width 167 height 12
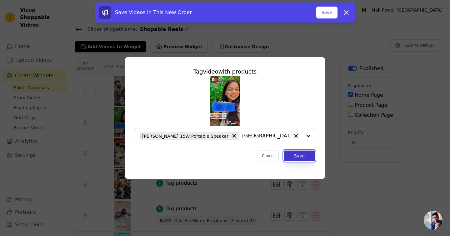
click at [306, 153] on button "Save" at bounding box center [299, 155] width 31 height 11
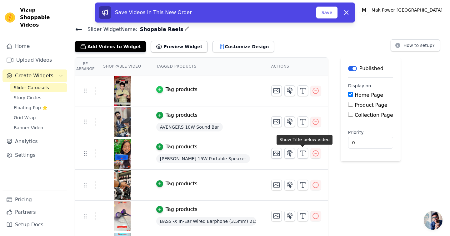
click at [160, 89] on icon "button" at bounding box center [159, 89] width 3 height 3
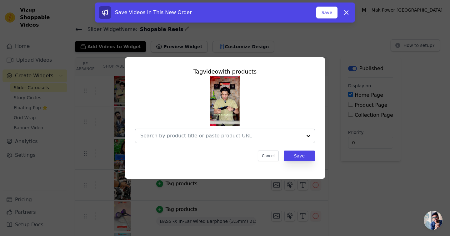
click at [165, 135] on input "text" at bounding box center [221, 135] width 162 height 7
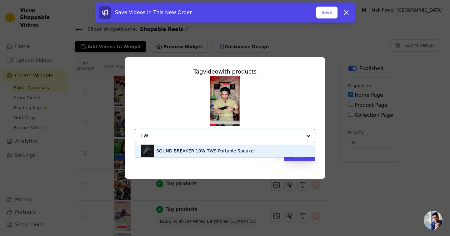
type input "T"
type input "55"
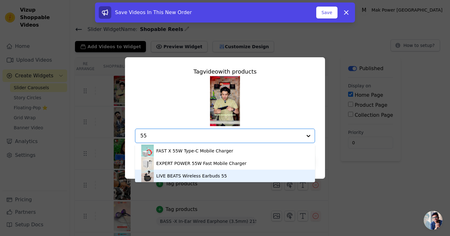
click at [201, 176] on div "LIVE BEATS Wireless Earbuds 55" at bounding box center [191, 175] width 71 height 6
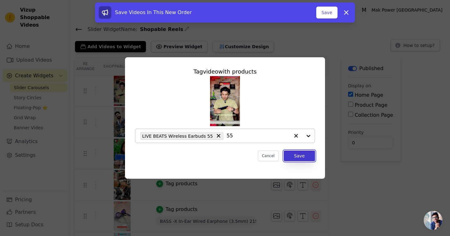
click at [308, 155] on button "Save" at bounding box center [299, 155] width 31 height 11
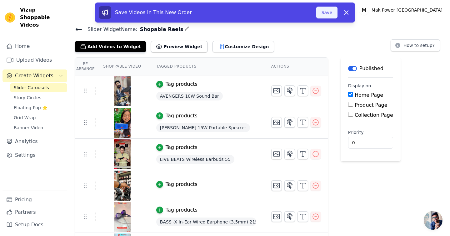
click at [325, 11] on button "Save" at bounding box center [326, 13] width 21 height 12
click at [309, 11] on link "Help Setup" at bounding box center [291, 10] width 35 height 12
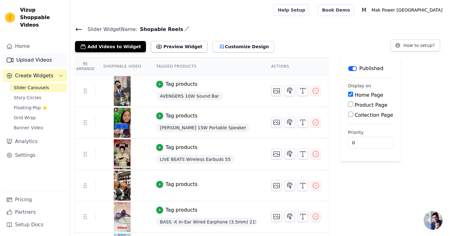
click at [37, 54] on link "Upload Videos" at bounding box center [34, 60] width 65 height 12
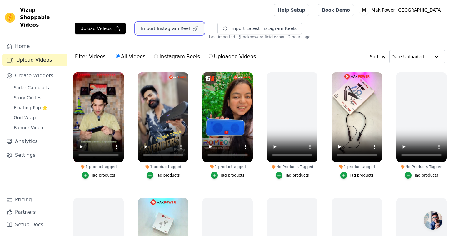
click at [167, 27] on button "Import Instagram Reel" at bounding box center [170, 28] width 68 height 12
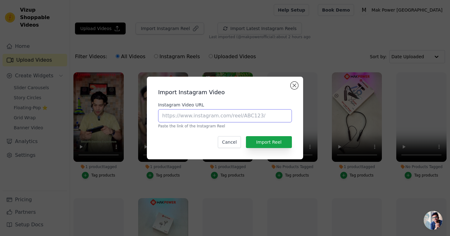
click at [193, 116] on input "Instagram Video URL" at bounding box center [225, 115] width 134 height 13
paste input "https://www.instagram.com/reel/CvPPbdvoq3N/?utm_source=ig_web_copy_link&igsh=Mz…"
type input "https://www.instagram.com/reel/CvPPbdvoq3N/?utm_source=ig_web_copy_link&igsh=Mz…"
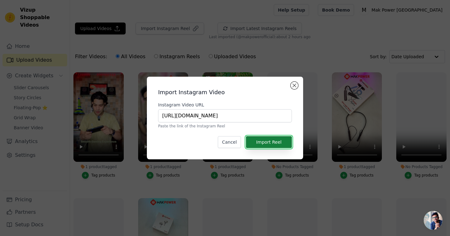
click at [269, 145] on button "Import Reel" at bounding box center [269, 142] width 46 height 12
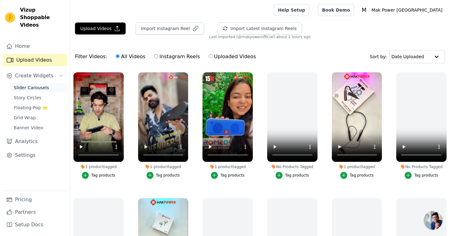
click at [40, 84] on span "Slider Carousels" at bounding box center [31, 87] width 35 height 6
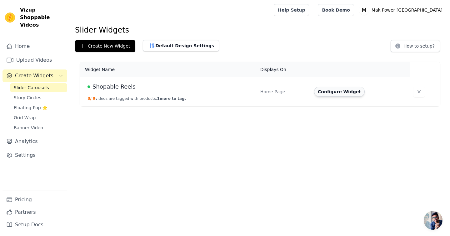
click at [333, 91] on button "Configure Widget" at bounding box center [339, 92] width 51 height 10
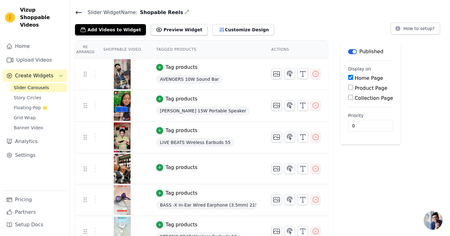
scroll to position [14, 0]
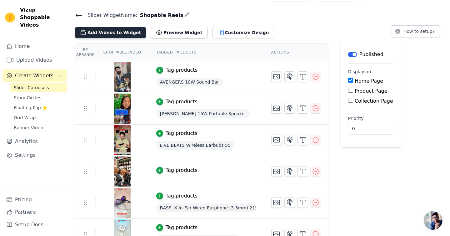
click at [120, 35] on button "Add Videos to Widget" at bounding box center [110, 32] width 71 height 11
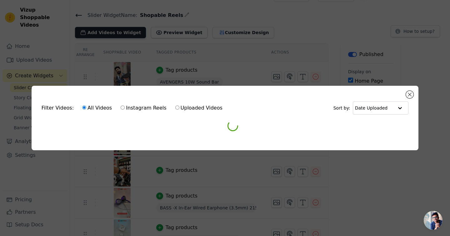
scroll to position [0, 0]
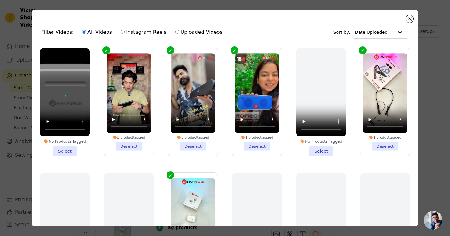
click at [64, 153] on li "No Products Tagged Select" at bounding box center [65, 102] width 50 height 108
click at [0, 0] on input "No Products Tagged Select" at bounding box center [0, 0] width 0 height 0
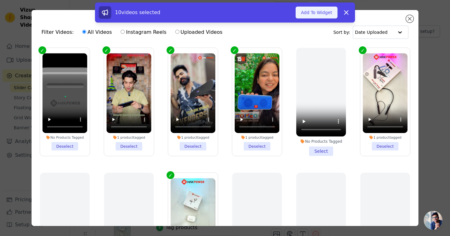
click at [313, 11] on button "Add To Widget" at bounding box center [317, 13] width 42 height 12
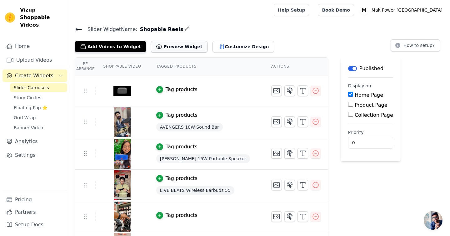
click at [181, 50] on button "Preview Widget" at bounding box center [179, 46] width 56 height 11
click at [318, 92] on icon "button" at bounding box center [315, 90] width 7 height 7
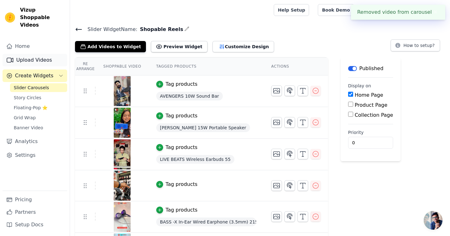
click at [38, 54] on link "Upload Videos" at bounding box center [34, 60] width 65 height 12
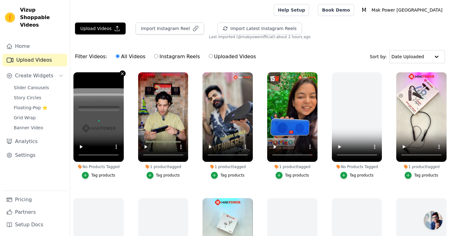
click at [122, 74] on icon "button" at bounding box center [122, 73] width 5 height 5
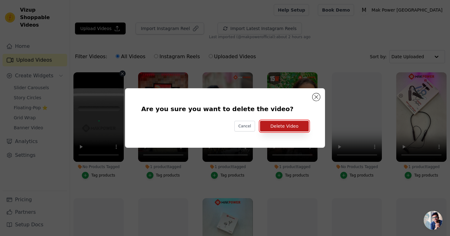
click at [293, 127] on button "Delete Video" at bounding box center [284, 126] width 49 height 11
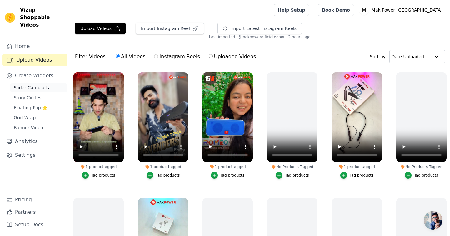
click at [40, 84] on span "Slider Carousels" at bounding box center [31, 87] width 35 height 6
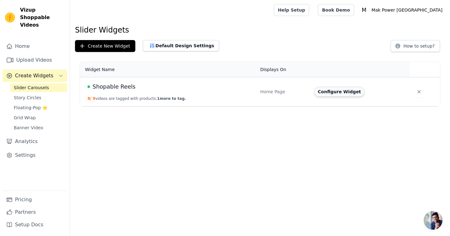
click at [345, 92] on button "Configure Widget" at bounding box center [339, 92] width 51 height 10
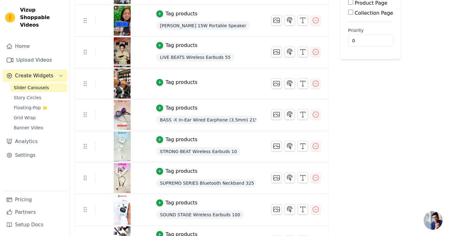
scroll to position [101, 0]
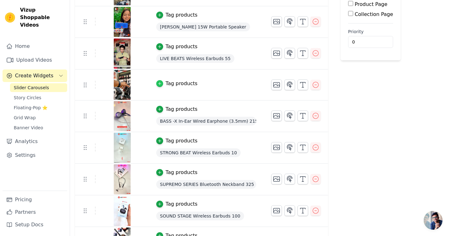
click at [161, 84] on icon "button" at bounding box center [159, 83] width 4 height 4
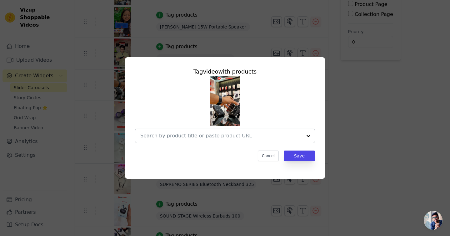
click at [204, 137] on input "text" at bounding box center [221, 135] width 162 height 7
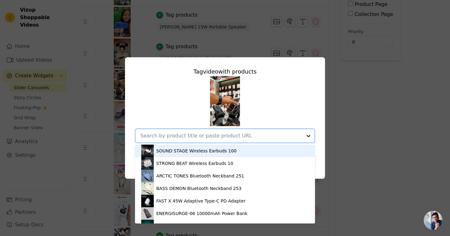
click at [231, 137] on input "text" at bounding box center [221, 135] width 162 height 7
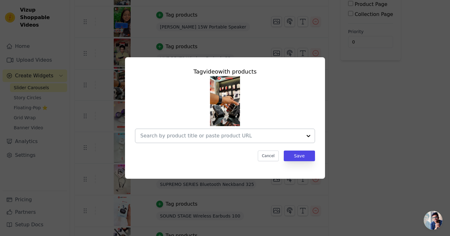
click at [192, 134] on input "text" at bounding box center [221, 135] width 162 height 7
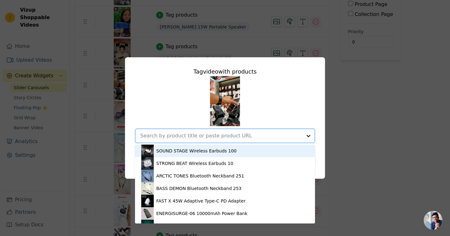
paste input "https://makpowerindia.com/collections/power-banks"
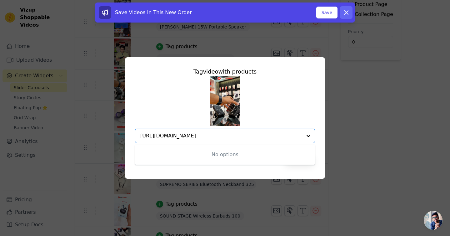
type input "https://makpowerindia.com/collections/power-banks"
click at [346, 14] on icon at bounding box center [345, 12] width 7 height 7
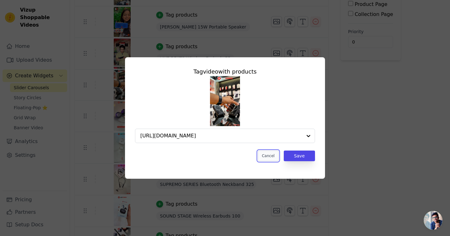
click at [272, 156] on button "Cancel" at bounding box center [268, 155] width 21 height 11
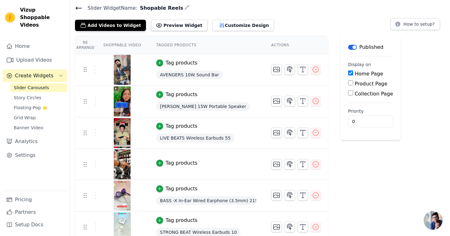
scroll to position [19, 0]
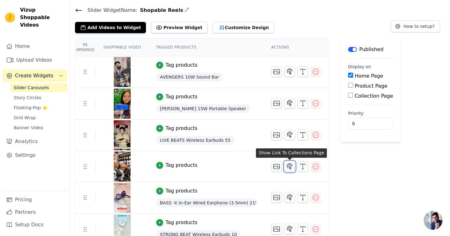
click at [291, 169] on icon "button" at bounding box center [289, 165] width 7 height 7
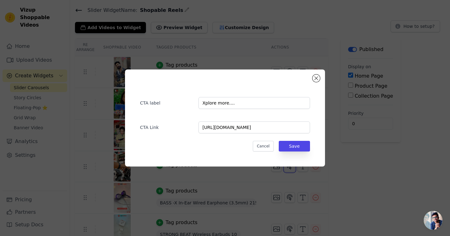
scroll to position [0, 0]
click at [220, 102] on input "Xplore more...." at bounding box center [254, 103] width 112 height 12
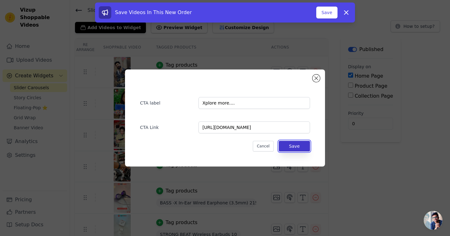
click at [295, 148] on button "Save" at bounding box center [294, 146] width 31 height 11
click at [294, 145] on button "Save" at bounding box center [294, 146] width 31 height 11
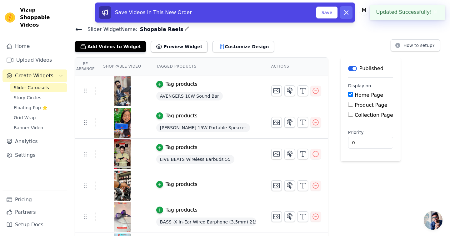
scroll to position [19, 0]
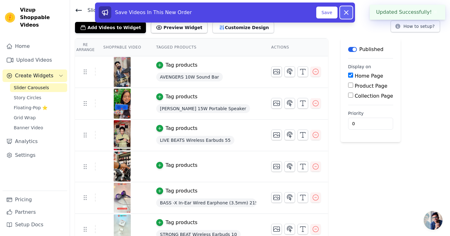
click at [348, 13] on icon at bounding box center [345, 12] width 7 height 7
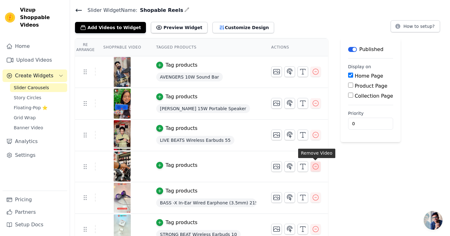
click at [318, 165] on icon "button" at bounding box center [316, 166] width 6 height 6
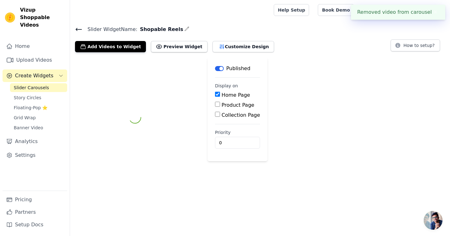
scroll to position [0, 0]
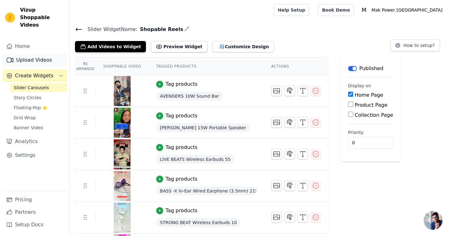
click at [39, 54] on link "Upload Videos" at bounding box center [34, 60] width 65 height 12
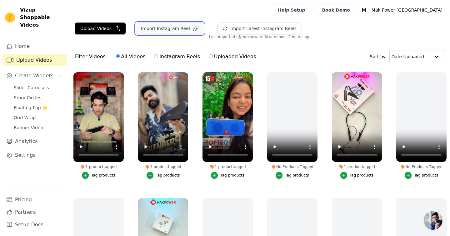
click at [165, 29] on button "Import Instagram Reel" at bounding box center [170, 28] width 68 height 12
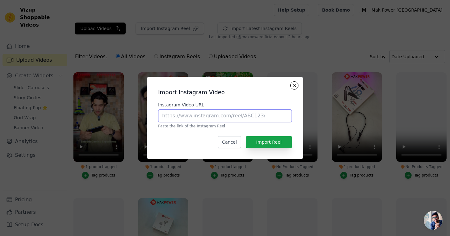
click at [208, 117] on input "Instagram Video URL" at bounding box center [225, 115] width 134 height 13
paste input "https://www.instagram.com/reel/DH5bJblTiBW/?utm_source=ig_web_copy_link&igsh=Mz…"
type input "https://www.instagram.com/reel/DH5bJblTiBW/?utm_source=ig_web_copy_link&igsh=Mz…"
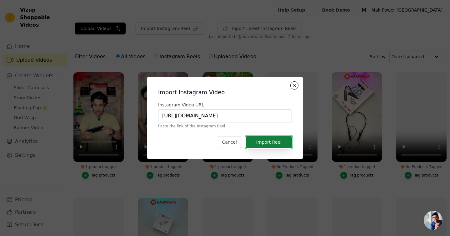
click at [274, 141] on button "Import Reel" at bounding box center [269, 142] width 46 height 12
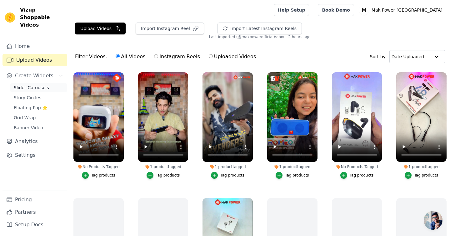
click at [32, 84] on span "Slider Carousels" at bounding box center [31, 87] width 35 height 6
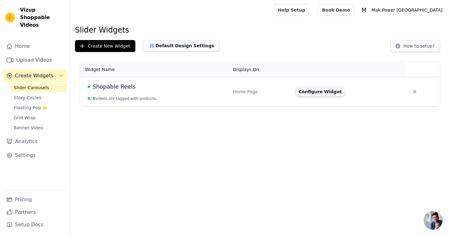
click at [322, 95] on button "Configure Widget" at bounding box center [320, 92] width 51 height 10
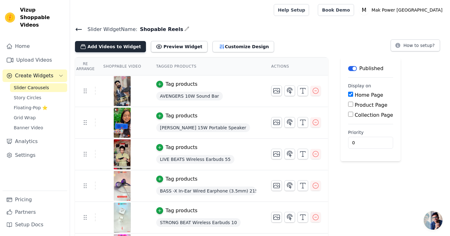
click at [106, 44] on button "Add Videos to Widget" at bounding box center [110, 46] width 71 height 11
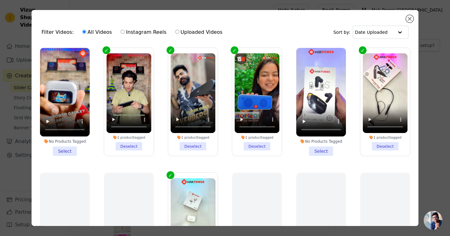
click at [65, 152] on li "No Products Tagged Select" at bounding box center [65, 102] width 50 height 108
click at [0, 0] on input "No Products Tagged Select" at bounding box center [0, 0] width 0 height 0
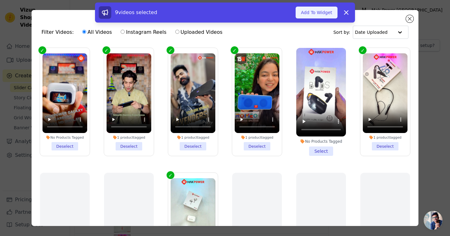
click at [320, 12] on button "Add To Widget" at bounding box center [317, 13] width 42 height 12
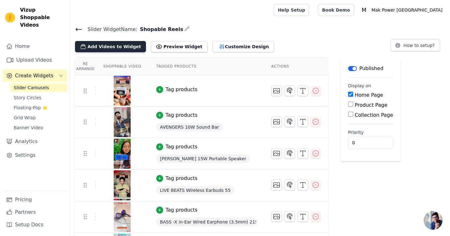
click at [108, 47] on button "Add Videos to Widget" at bounding box center [110, 46] width 71 height 11
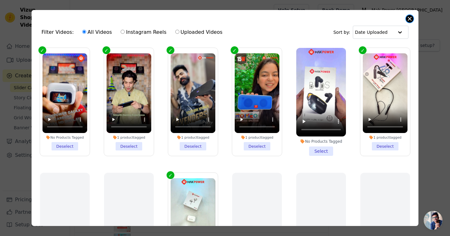
click at [411, 21] on button "Close modal" at bounding box center [409, 18] width 7 height 7
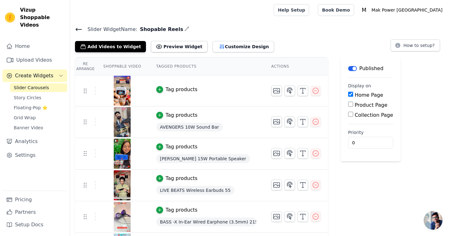
click at [187, 88] on div "Tag products" at bounding box center [182, 89] width 32 height 7
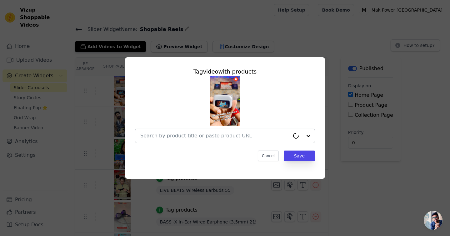
click at [179, 137] on input "text" at bounding box center [214, 135] width 149 height 7
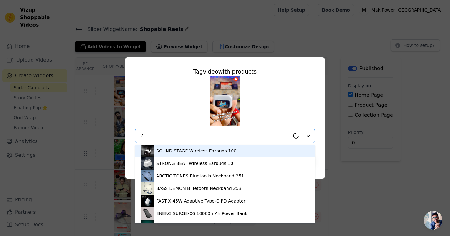
type input "70"
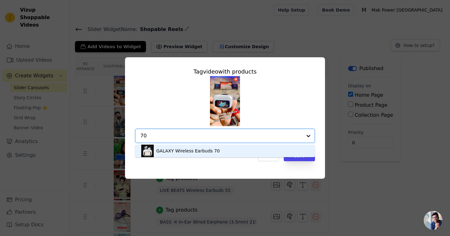
click at [165, 153] on div "GALAXY Wireless Earbuds 70" at bounding box center [187, 150] width 63 height 6
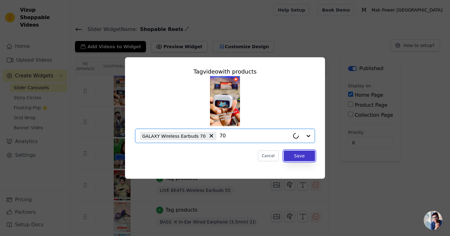
click at [296, 157] on button "Save" at bounding box center [299, 155] width 31 height 11
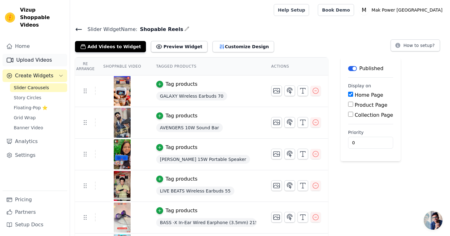
click at [34, 54] on link "Upload Videos" at bounding box center [34, 60] width 65 height 12
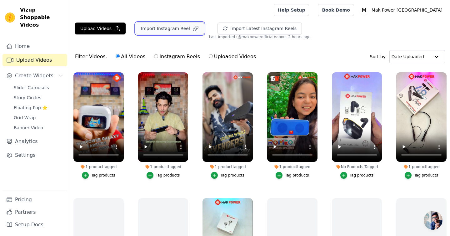
click at [171, 27] on button "Import Instagram Reel" at bounding box center [170, 28] width 68 height 12
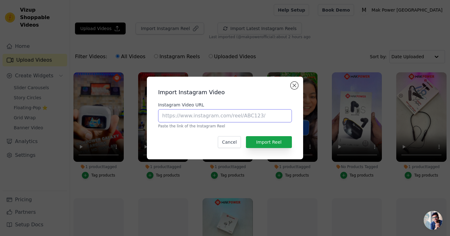
click at [178, 117] on input "Instagram Video URL" at bounding box center [225, 115] width 134 height 13
paste input "[URL][DOMAIN_NAME]"
type input "[URL][DOMAIN_NAME]"
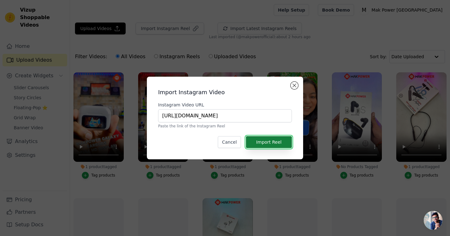
click at [269, 141] on button "Import Reel" at bounding box center [269, 142] width 46 height 12
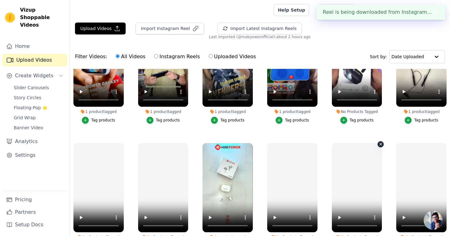
scroll to position [57, 0]
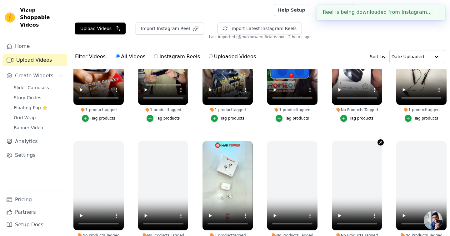
click at [379, 142] on icon "button" at bounding box center [380, 142] width 5 height 5
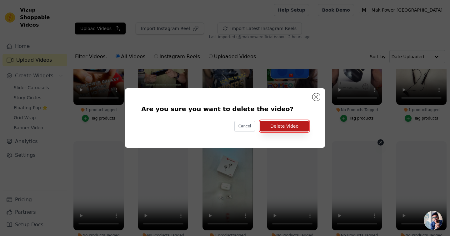
click at [297, 127] on button "Delete Video" at bounding box center [284, 126] width 49 height 11
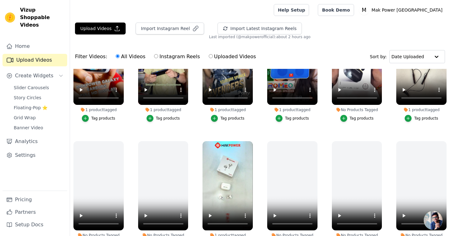
click at [382, 142] on div "No Products Tagged Tag products" at bounding box center [356, 195] width 57 height 116
click at [380, 142] on icon "button" at bounding box center [381, 142] width 2 height 2
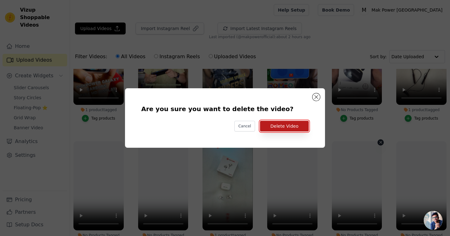
click at [288, 123] on button "Delete Video" at bounding box center [284, 126] width 49 height 11
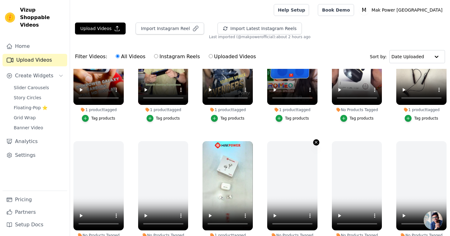
click at [316, 142] on icon "button" at bounding box center [316, 142] width 2 height 2
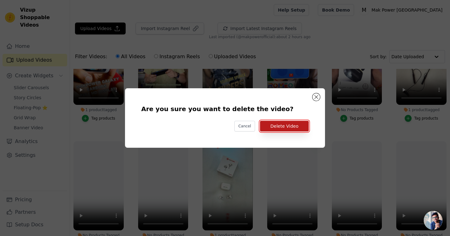
click at [294, 125] on button "Delete Video" at bounding box center [284, 126] width 49 height 11
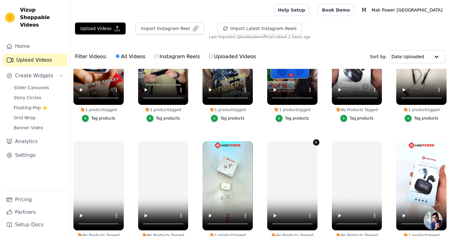
click at [315, 142] on icon "button" at bounding box center [316, 142] width 5 height 5
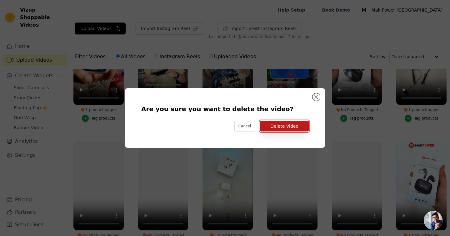
click at [290, 125] on button "Delete Video" at bounding box center [284, 126] width 49 height 11
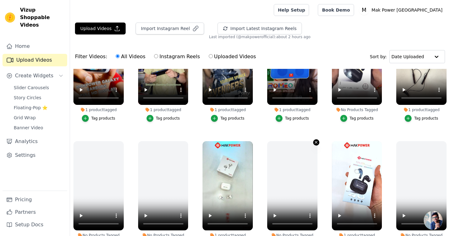
click at [314, 142] on icon "button" at bounding box center [316, 142] width 5 height 5
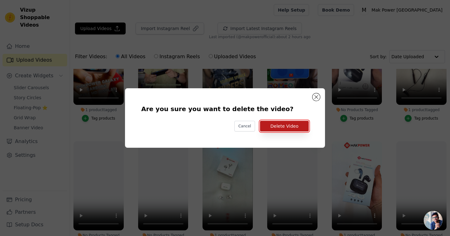
click at [297, 127] on button "Delete Video" at bounding box center [284, 126] width 49 height 11
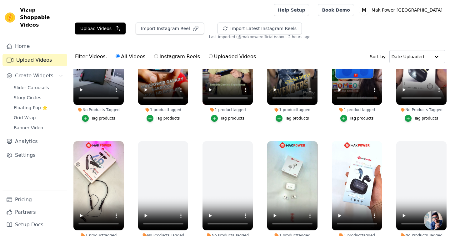
click at [253, 142] on div "No Products Tagged Tag products" at bounding box center [227, 195] width 57 height 116
click at [251, 143] on icon "button" at bounding box center [251, 142] width 5 height 5
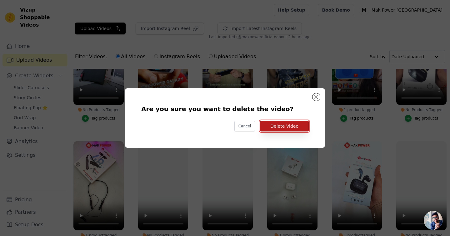
click at [281, 124] on button "Delete Video" at bounding box center [284, 126] width 49 height 11
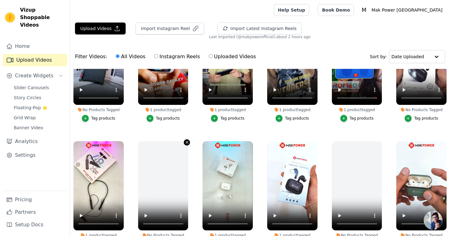
click at [187, 143] on icon "button" at bounding box center [187, 142] width 5 height 5
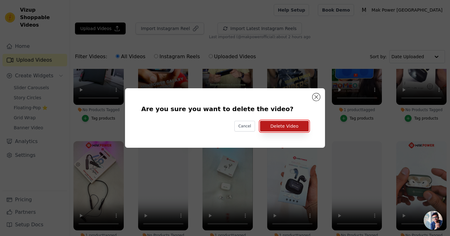
click at [284, 124] on button "Delete Video" at bounding box center [284, 126] width 49 height 11
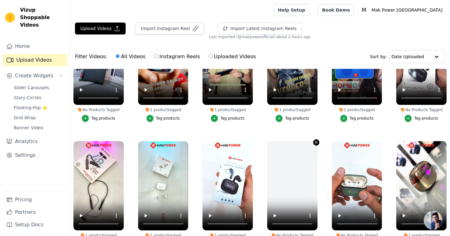
click at [316, 143] on icon "button" at bounding box center [316, 142] width 5 height 5
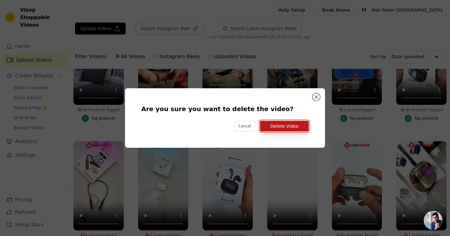
click at [292, 127] on button "Delete Video" at bounding box center [284, 126] width 49 height 11
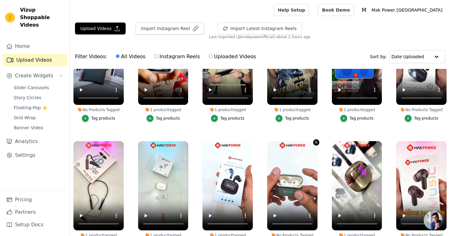
click at [316, 143] on icon "button" at bounding box center [316, 142] width 5 height 5
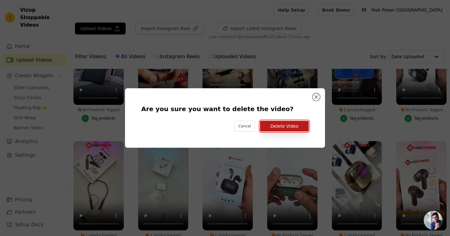
click at [285, 128] on button "Delete Video" at bounding box center [284, 126] width 49 height 11
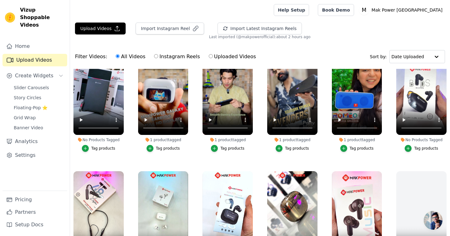
scroll to position [0, 0]
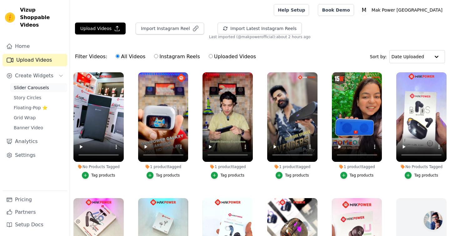
click at [41, 84] on span "Slider Carousels" at bounding box center [31, 87] width 35 height 6
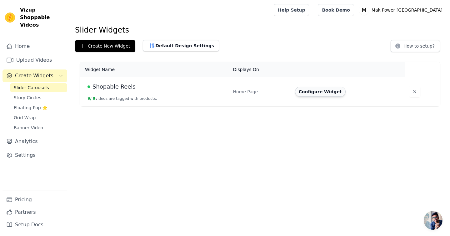
click at [316, 91] on button "Configure Widget" at bounding box center [320, 92] width 51 height 10
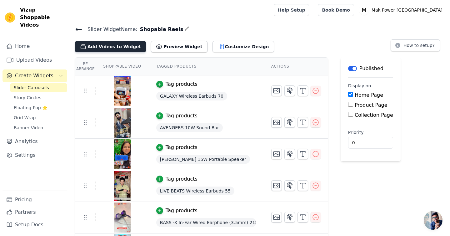
click at [124, 47] on button "Add Videos to Widget" at bounding box center [110, 46] width 71 height 11
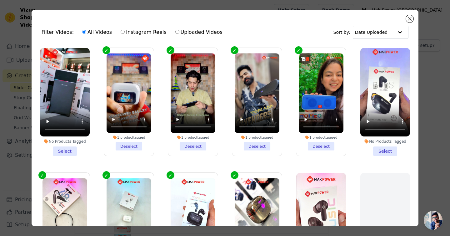
click at [62, 151] on li "No Products Tagged Select" at bounding box center [65, 102] width 50 height 108
click at [0, 0] on input "No Products Tagged Select" at bounding box center [0, 0] width 0 height 0
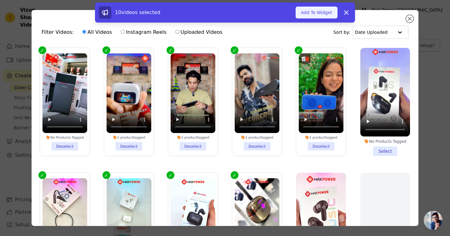
click at [321, 12] on button "Add To Widget" at bounding box center [317, 13] width 42 height 12
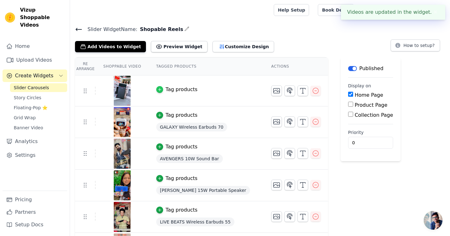
click at [160, 91] on icon "button" at bounding box center [159, 89] width 4 height 4
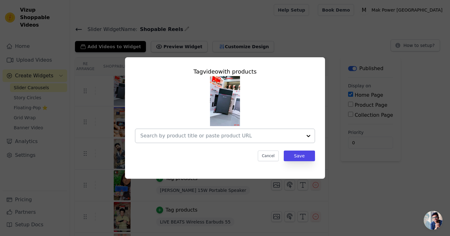
click at [161, 136] on input "text" at bounding box center [221, 135] width 162 height 7
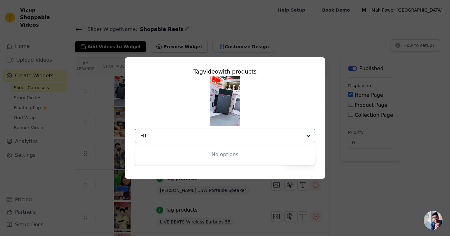
type input "H"
type input "0"
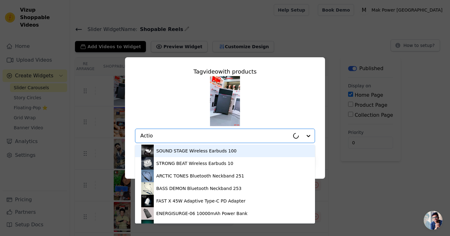
type input "Action"
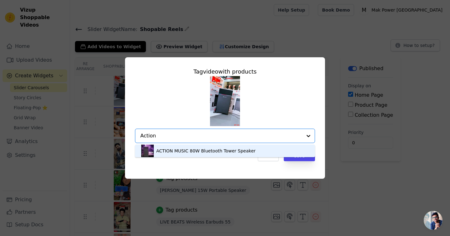
click at [237, 149] on div "ACTION MUSIC 80W Bluetooth Tower Speaker" at bounding box center [205, 150] width 99 height 6
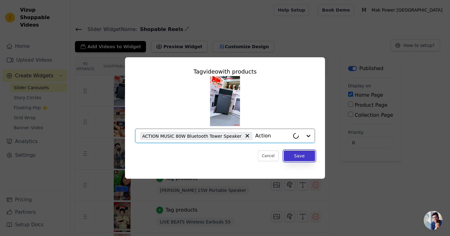
click at [300, 154] on button "Save" at bounding box center [299, 155] width 31 height 11
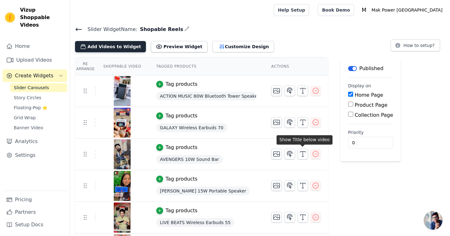
click at [118, 49] on button "Add Videos to Widget" at bounding box center [110, 46] width 71 height 11
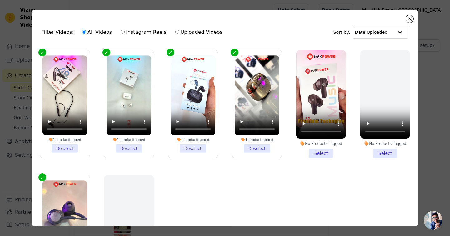
scroll to position [124, 0]
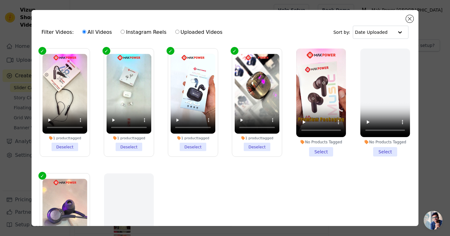
click at [321, 154] on li "No Products Tagged Select" at bounding box center [321, 102] width 50 height 108
click at [0, 0] on input "No Products Tagged Select" at bounding box center [0, 0] width 0 height 0
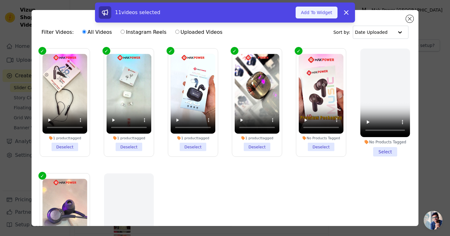
click at [316, 12] on button "Add To Widget" at bounding box center [317, 13] width 42 height 12
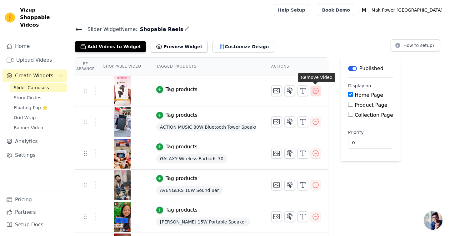
click at [317, 92] on icon "button" at bounding box center [316, 91] width 6 height 6
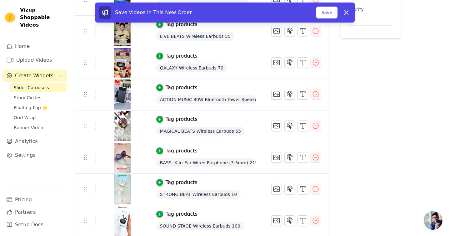
scroll to position [122, 0]
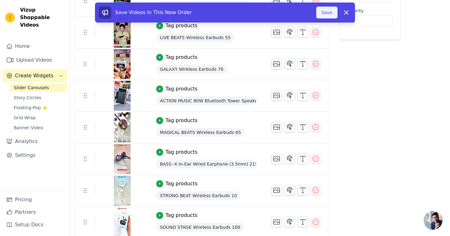
click at [325, 13] on button "Save" at bounding box center [326, 13] width 21 height 12
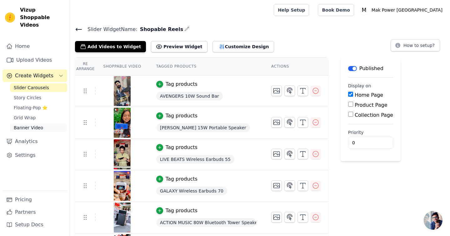
click at [37, 124] on span "Banner Video" at bounding box center [28, 127] width 29 height 6
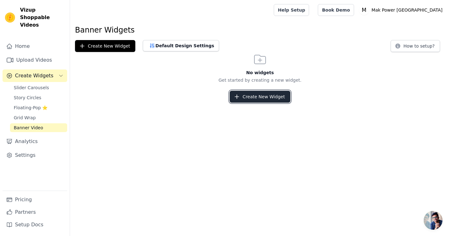
click at [270, 99] on button "Create New Widget" at bounding box center [260, 97] width 60 height 12
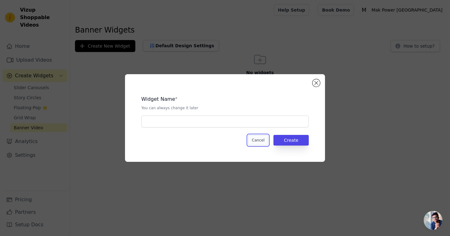
click at [262, 140] on button "Cancel" at bounding box center [258, 140] width 21 height 11
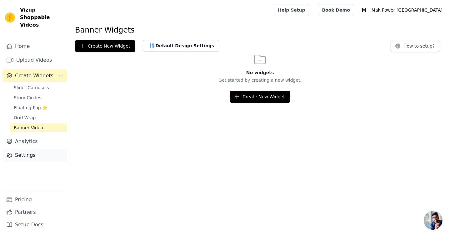
click at [23, 149] on link "Settings" at bounding box center [34, 155] width 65 height 12
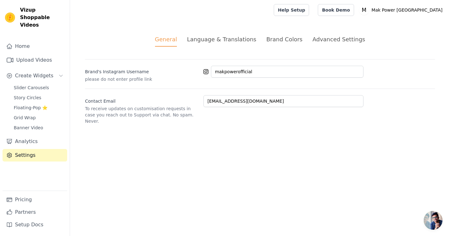
click at [289, 41] on div "Brand Colors" at bounding box center [284, 39] width 36 height 8
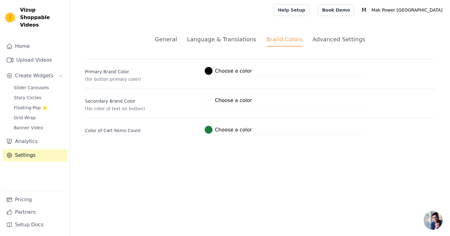
click at [207, 72] on div at bounding box center [209, 71] width 8 height 8
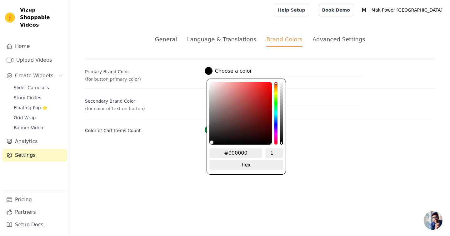
click at [253, 151] on input "#000000" at bounding box center [235, 152] width 53 height 9
paste input "#FB240B"
click at [224, 153] on input "##FB240B" at bounding box center [235, 152] width 53 height 9
type input "#FB240B"
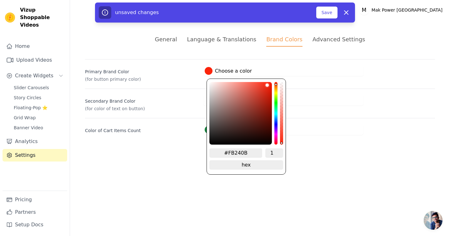
click at [388, 150] on html "Vizup Shoppable Videos Home Upload Videos Create Widgets Slider Carousels Story…" at bounding box center [225, 75] width 450 height 150
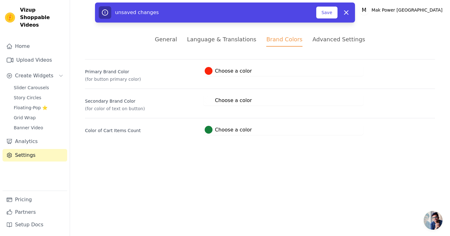
click at [208, 103] on div at bounding box center [209, 100] width 8 height 8
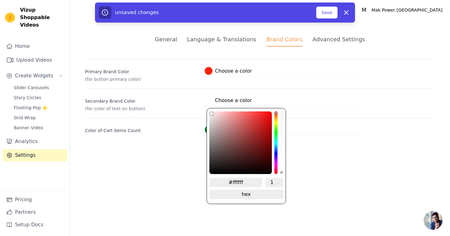
click at [375, 123] on div "Color of Cart Items Count #15803c Choose a color #15803c 1 hex change to rgb" at bounding box center [260, 126] width 350 height 17
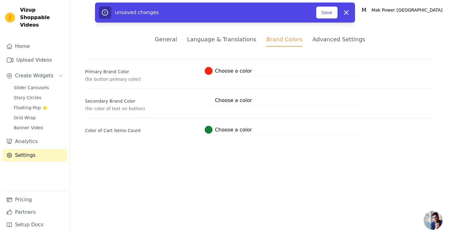
click at [211, 130] on div at bounding box center [209, 130] width 8 height 8
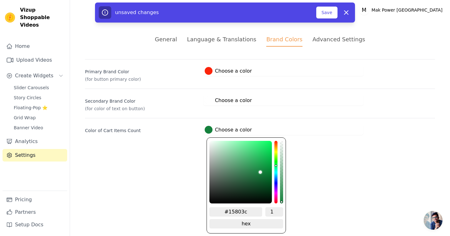
click at [276, 149] on div "hue channel" at bounding box center [275, 172] width 3 height 62
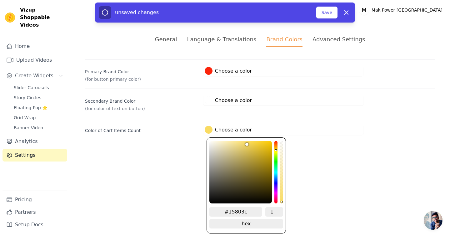
drag, startPoint x: 260, startPoint y: 172, endPoint x: 247, endPoint y: 142, distance: 32.6
click at [247, 142] on div "brightness channel" at bounding box center [246, 171] width 3 height 61
click at [346, 150] on html "Vizup Shoppable Videos Home Upload Videos Create Widgets Slider Carousels Story…" at bounding box center [225, 75] width 450 height 150
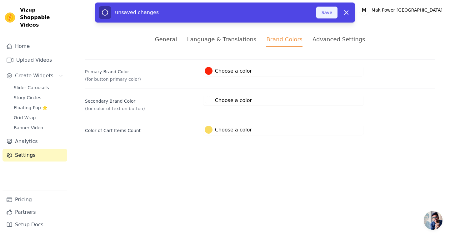
click at [329, 14] on button "Save" at bounding box center [326, 13] width 21 height 12
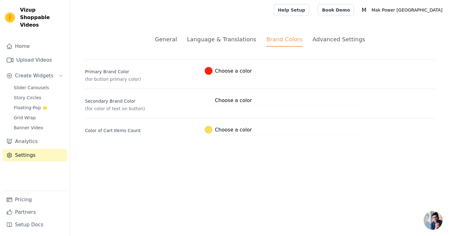
click at [211, 130] on div at bounding box center [209, 130] width 8 height 8
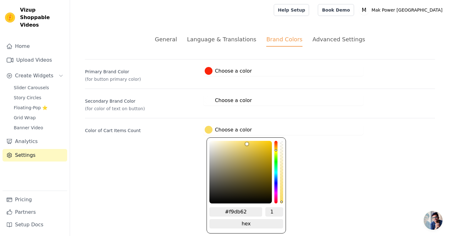
click at [250, 212] on input "#f9db62" at bounding box center [235, 211] width 53 height 9
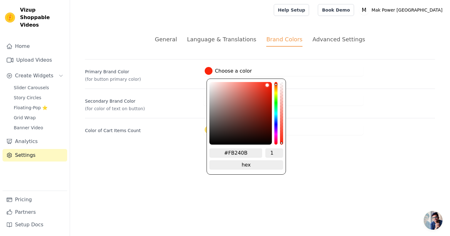
click at [209, 72] on div at bounding box center [209, 71] width 8 height 8
click at [252, 153] on input "#FB240B" at bounding box center [235, 152] width 53 height 9
click at [338, 150] on html "Vizup Shoppable Videos Home Upload Videos Create Widgets Slider Carousels Story…" at bounding box center [225, 75] width 450 height 150
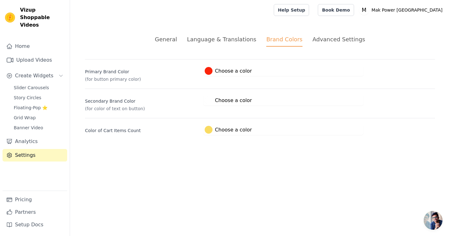
click at [210, 70] on div at bounding box center [209, 71] width 8 height 8
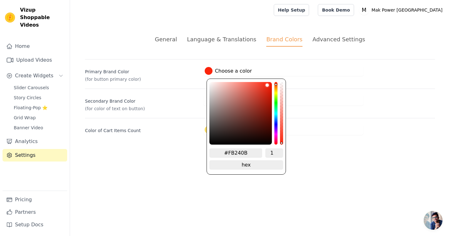
click at [251, 150] on input "#FB240B" at bounding box center [235, 152] width 53 height 9
click at [365, 150] on html "Vizup Shoppable Videos Home Upload Videos Create Widgets Slider Carousels Story…" at bounding box center [225, 75] width 450 height 150
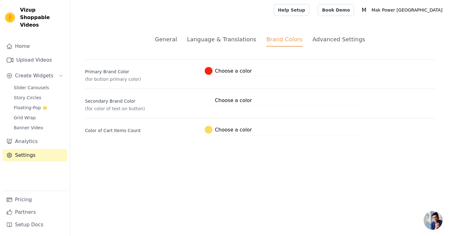
click at [243, 133] on label "#f9db62 Choose a color" at bounding box center [228, 130] width 47 height 8
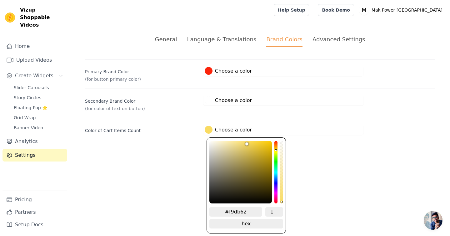
click at [250, 211] on input "#f9db62" at bounding box center [235, 211] width 53 height 9
paste input "FB240B"
type input "#FB240B"
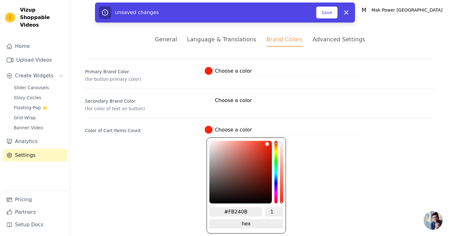
click at [349, 150] on html "Vizup Shoppable Videos Home Upload Videos Create Widgets Slider Carousels Story…" at bounding box center [225, 75] width 450 height 150
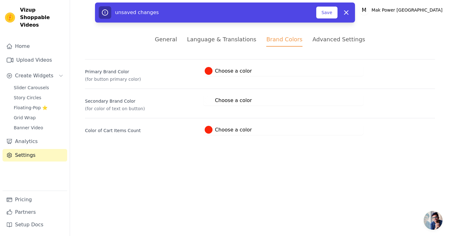
click at [210, 71] on div at bounding box center [209, 71] width 8 height 8
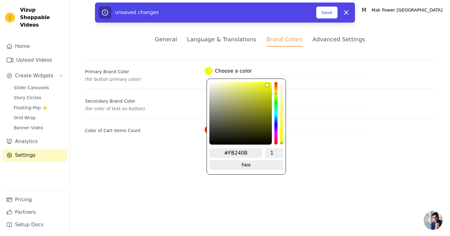
drag, startPoint x: 276, startPoint y: 84, endPoint x: 276, endPoint y: 92, distance: 8.1
click at [276, 92] on div "hue channel" at bounding box center [275, 113] width 3 height 62
click at [276, 91] on div "hue channel" at bounding box center [275, 113] width 3 height 62
drag, startPoint x: 266, startPoint y: 85, endPoint x: 273, endPoint y: 84, distance: 6.9
click at [273, 84] on div "#FB240B 1 hex change to rgb" at bounding box center [245, 126] width 79 height 96
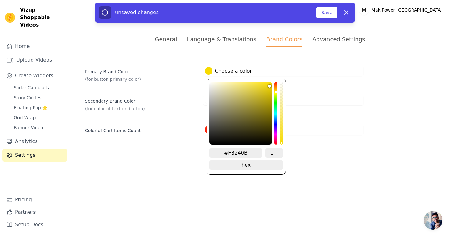
click at [358, 119] on div "Color of Cart Items Count #f9db62 Choose a color #FB240B 1 hex change to rgb" at bounding box center [260, 126] width 350 height 17
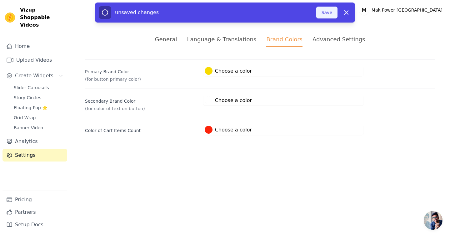
click at [333, 14] on button "Save" at bounding box center [326, 13] width 21 height 12
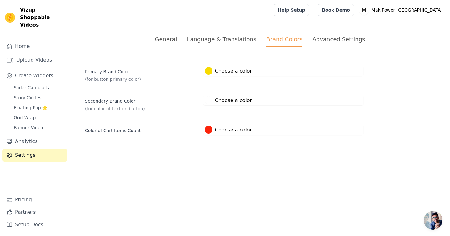
click at [210, 71] on div at bounding box center [209, 71] width 8 height 8
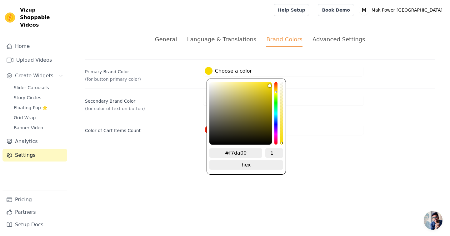
click at [251, 151] on input "#f7da00" at bounding box center [235, 152] width 53 height 9
paste input "DCE4C9"
type input "#DCE4C9"
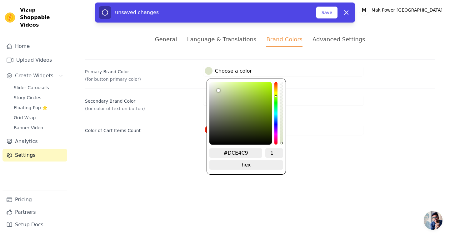
click at [254, 150] on html "Vizup Shoppable Videos Home Upload Videos Create Widgets Slider Carousels Story…" at bounding box center [225, 75] width 450 height 150
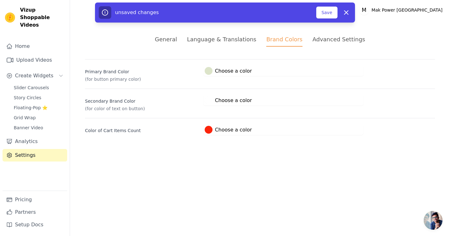
click at [211, 102] on div at bounding box center [209, 100] width 8 height 8
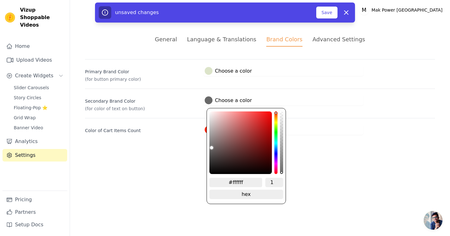
drag, startPoint x: 211, startPoint y: 112, endPoint x: 184, endPoint y: 147, distance: 44.3
click at [184, 147] on div "General Language & Translations Brand Colors Advanced Settings unsaved changes …" at bounding box center [260, 85] width 380 height 130
click at [388, 150] on html "Vizup Shoppable Videos Home Upload Videos Create Widgets Slider Carousels Story…" at bounding box center [225, 75] width 450 height 150
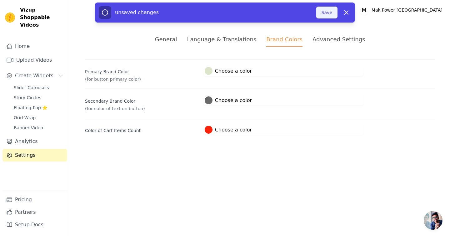
click at [325, 12] on button "Save" at bounding box center [326, 13] width 21 height 12
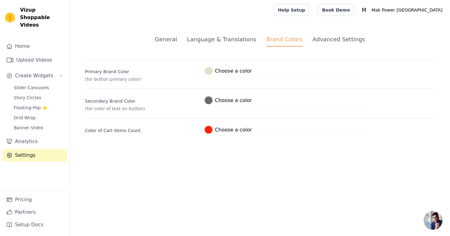
click at [208, 100] on div at bounding box center [209, 100] width 8 height 8
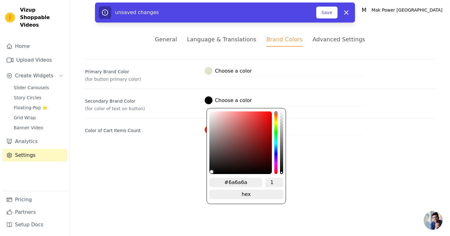
drag, startPoint x: 211, startPoint y: 147, endPoint x: 206, endPoint y: 191, distance: 44.3
click at [206, 191] on div "#6a6a6a 1 hex change to rgb" at bounding box center [245, 156] width 79 height 96
click at [326, 11] on button "Save" at bounding box center [326, 13] width 21 height 12
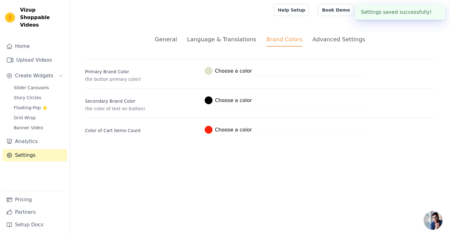
click at [309, 11] on link "Help Setup" at bounding box center [291, 10] width 35 height 12
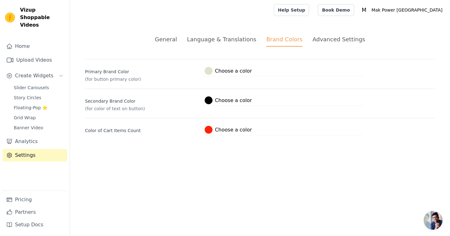
click at [238, 39] on div "Language & Translations" at bounding box center [221, 39] width 69 height 8
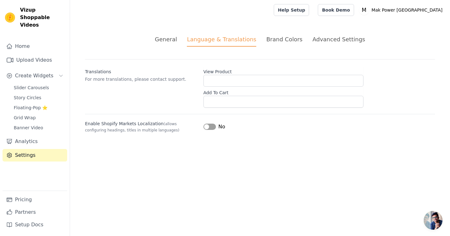
click at [286, 38] on div "Brand Colors" at bounding box center [284, 39] width 36 height 8
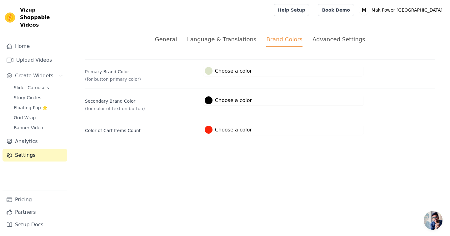
click at [239, 38] on div "Language & Translations" at bounding box center [221, 39] width 69 height 8
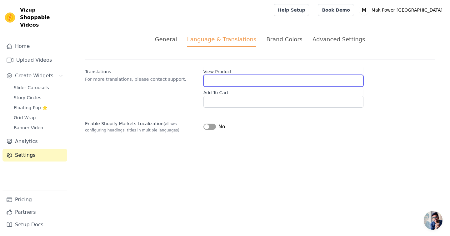
click at [217, 81] on input "View Product" at bounding box center [283, 81] width 160 height 12
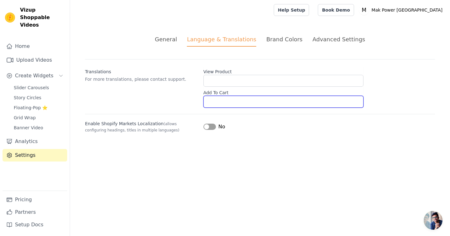
click at [215, 103] on input "Add To Cart" at bounding box center [283, 102] width 160 height 12
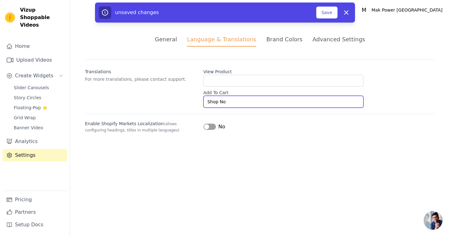
type input "Shop Now"
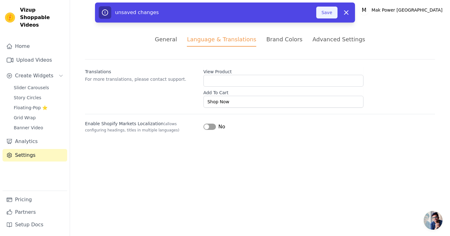
click at [331, 11] on button "Save" at bounding box center [326, 13] width 21 height 12
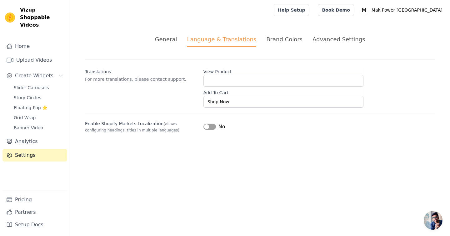
click at [176, 43] on div "General" at bounding box center [166, 39] width 22 height 8
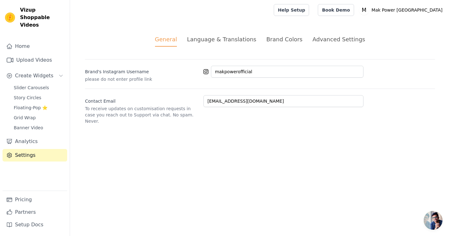
click at [287, 39] on div "Brand Colors" at bounding box center [284, 39] width 36 height 8
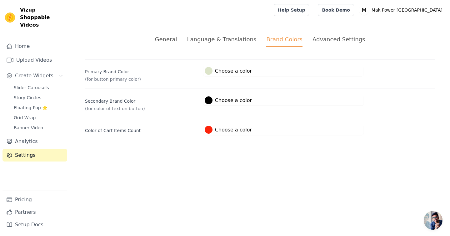
click at [210, 69] on div at bounding box center [209, 71] width 8 height 8
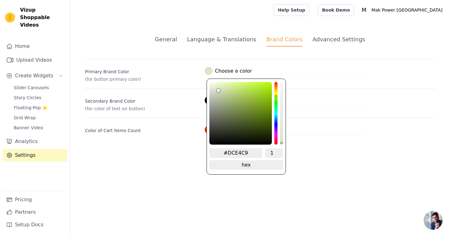
click at [250, 155] on input "#DCE4C9" at bounding box center [235, 152] width 53 height 9
paste input "4CFC6"
type input "#D4CFC6"
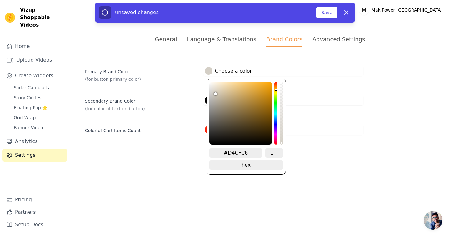
click at [341, 150] on html "Vizup Shoppable Videos Home Upload Videos Create Widgets Slider Carousels Story…" at bounding box center [225, 75] width 450 height 150
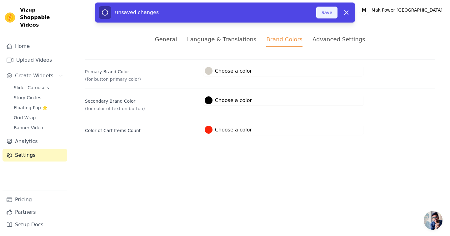
click at [331, 13] on button "Save" at bounding box center [326, 13] width 21 height 12
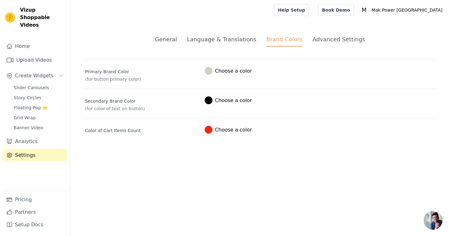
click at [230, 72] on label "#d4cfc6 Choose a color" at bounding box center [228, 71] width 47 height 8
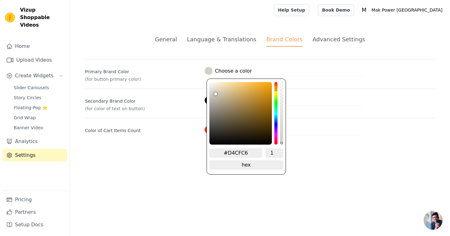
click at [249, 152] on input "#D4CFC6" at bounding box center [235, 152] width 53 height 9
paste input "686868"
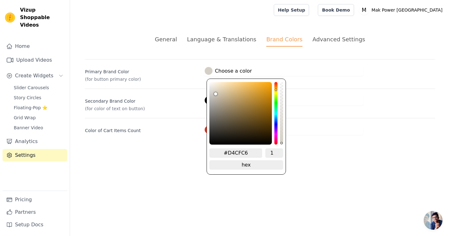
type input "#686868"
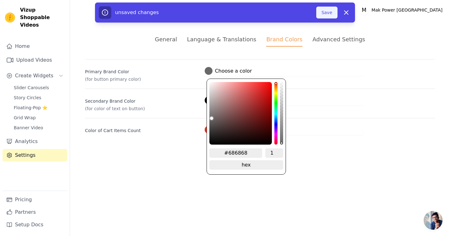
click at [327, 17] on button "Save" at bounding box center [326, 13] width 21 height 12
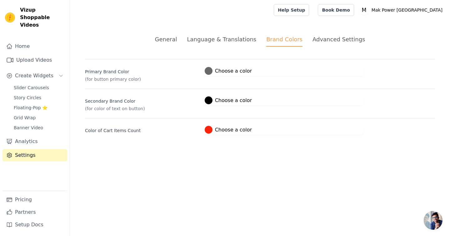
click at [174, 40] on div "General" at bounding box center [166, 39] width 22 height 8
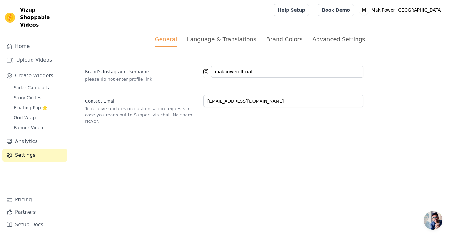
click at [333, 37] on div "Advanced Settings" at bounding box center [338, 39] width 52 height 8
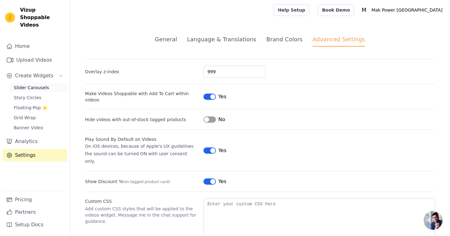
click at [36, 84] on span "Slider Carousels" at bounding box center [31, 87] width 35 height 6
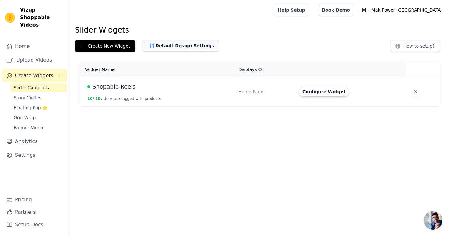
click at [164, 47] on button "Default Design Settings" at bounding box center [181, 45] width 76 height 11
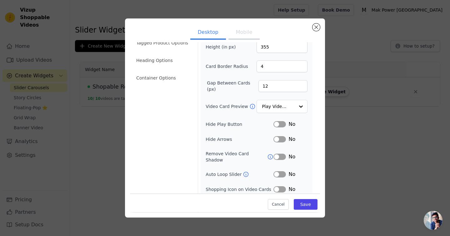
scroll to position [44, 0]
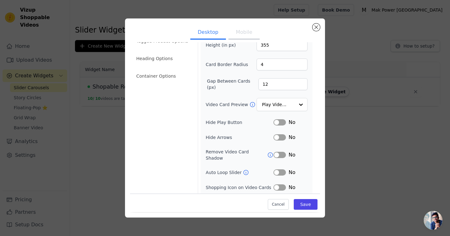
click at [280, 121] on button "Label" at bounding box center [279, 122] width 12 height 6
click at [288, 107] on input "Video Card Preview" at bounding box center [278, 104] width 32 height 12
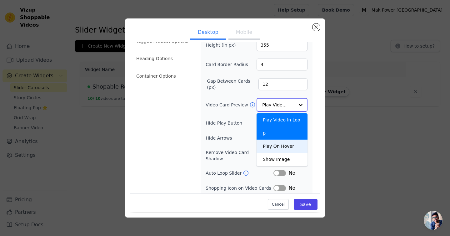
click at [281, 139] on div "Play On Hover" at bounding box center [281, 145] width 51 height 13
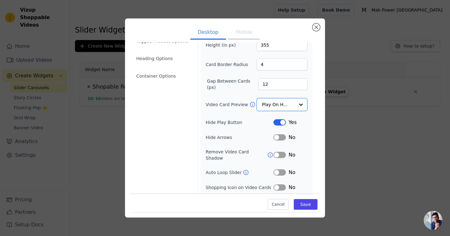
click at [282, 152] on button "Label" at bounding box center [279, 155] width 12 height 6
click at [282, 138] on button "Label" at bounding box center [279, 137] width 12 height 6
click at [280, 169] on button "Label" at bounding box center [279, 172] width 12 height 6
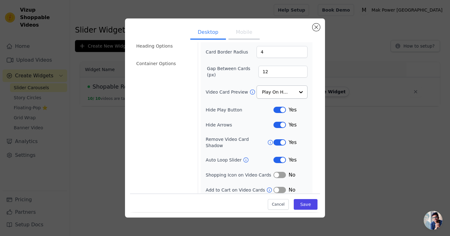
click at [279, 171] on button "Label" at bounding box center [279, 174] width 12 height 6
click at [282, 186] on button "Label" at bounding box center [279, 189] width 12 height 6
click at [240, 32] on button "Mobile" at bounding box center [243, 33] width 31 height 14
click at [210, 29] on button "Desktop" at bounding box center [208, 33] width 36 height 14
click at [307, 206] on button "Save" at bounding box center [306, 204] width 24 height 11
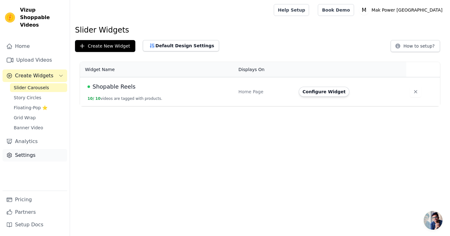
click at [30, 149] on link "Settings" at bounding box center [34, 155] width 65 height 12
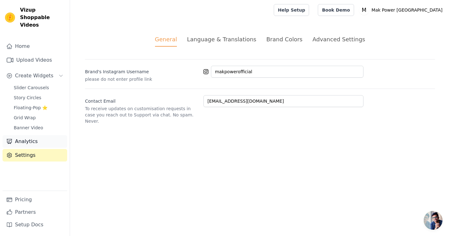
click at [29, 135] on link "Analytics" at bounding box center [34, 141] width 65 height 12
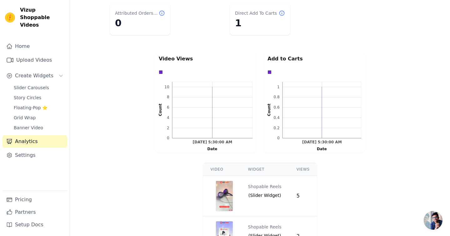
scroll to position [52, 0]
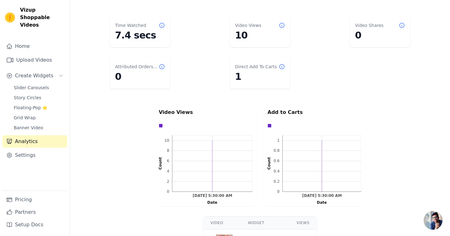
click at [248, 72] on dd "1" at bounding box center [260, 76] width 50 height 11
click at [239, 77] on dd "1" at bounding box center [260, 76] width 50 height 11
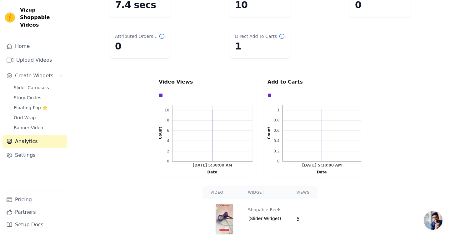
scroll to position [0, 0]
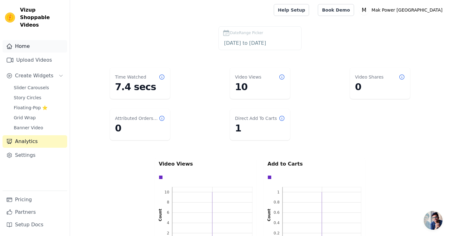
click at [23, 40] on link "Home" at bounding box center [34, 46] width 65 height 12
